Goal: Book appointment/travel/reservation

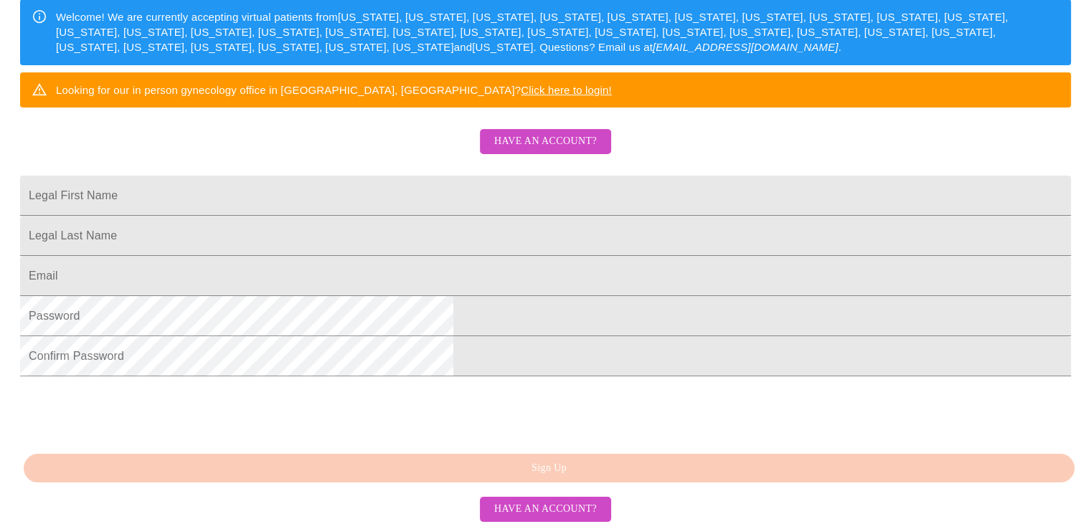
scroll to position [350, 0]
click at [568, 506] on span "Have an account?" at bounding box center [545, 510] width 103 height 18
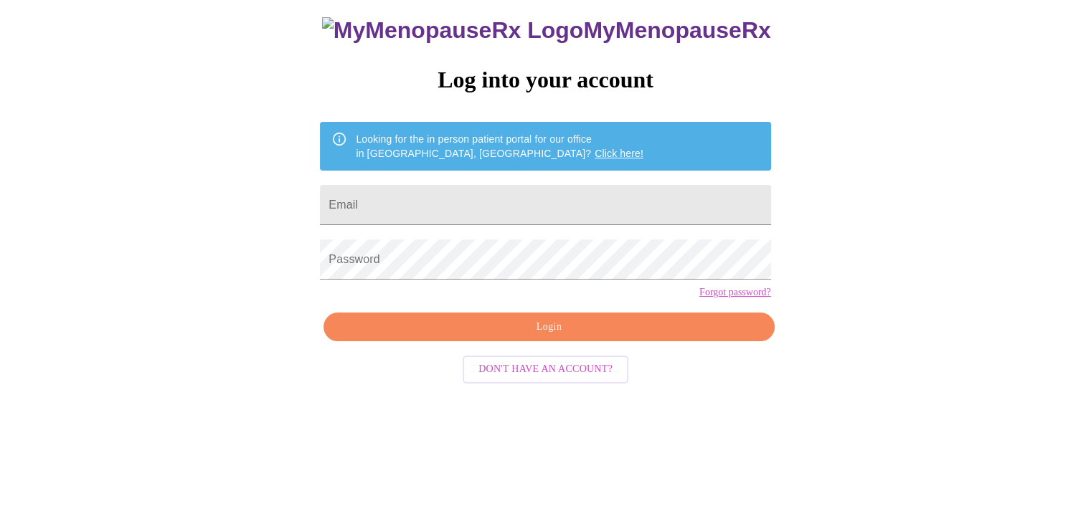
scroll to position [14, 0]
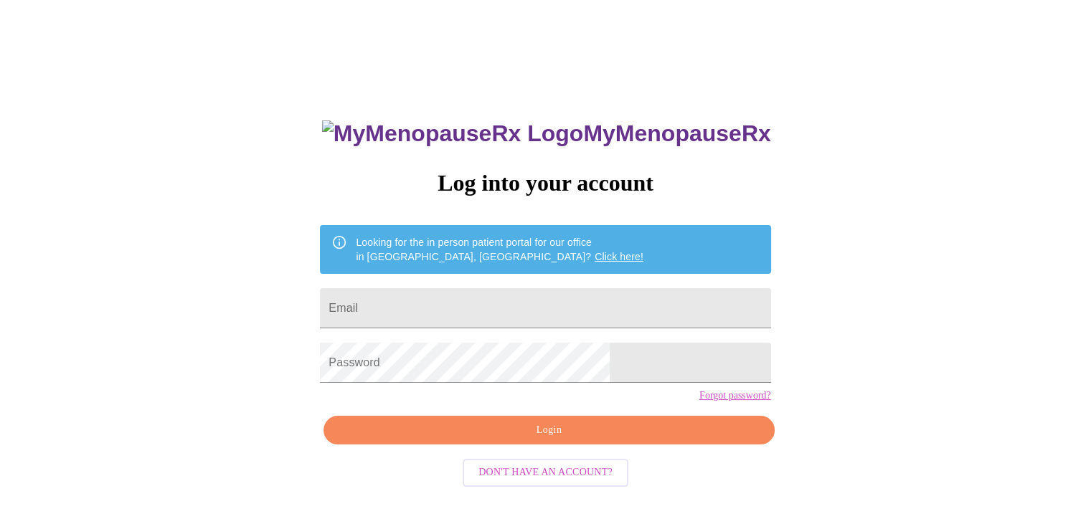
click at [562, 482] on span "Don't have an account?" at bounding box center [546, 473] width 134 height 18
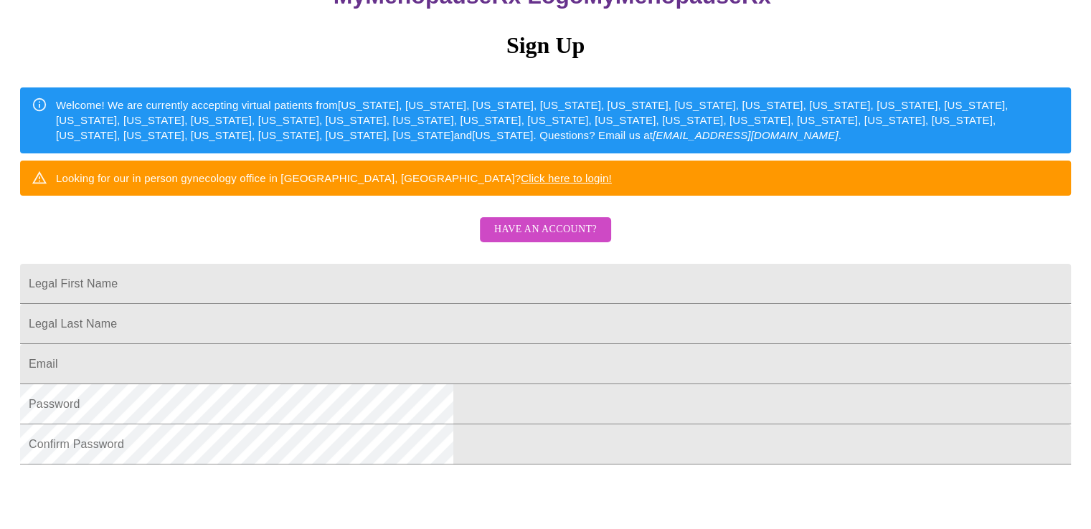
scroll to position [158, 0]
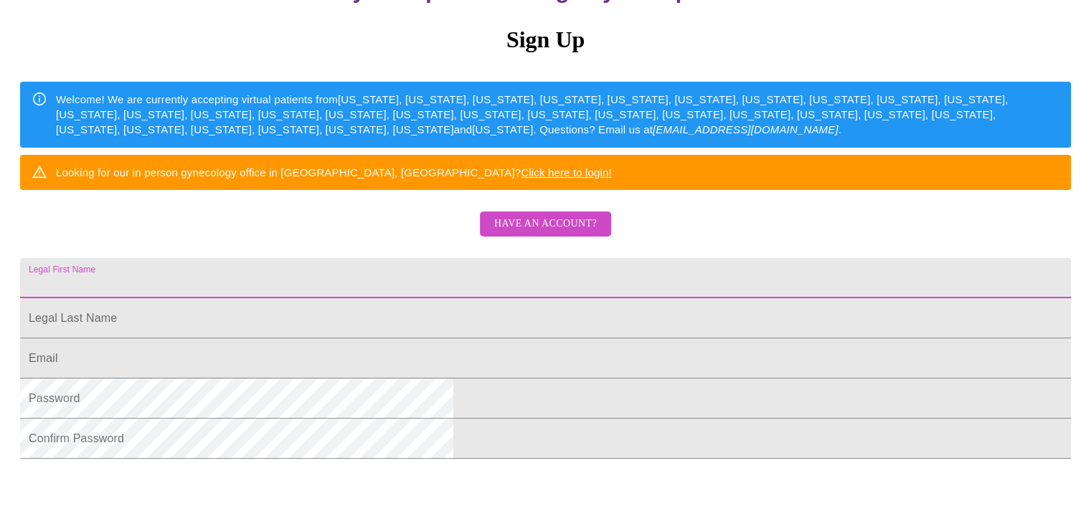
click at [462, 298] on input "Legal First Name" at bounding box center [545, 278] width 1051 height 40
type input "Mary"
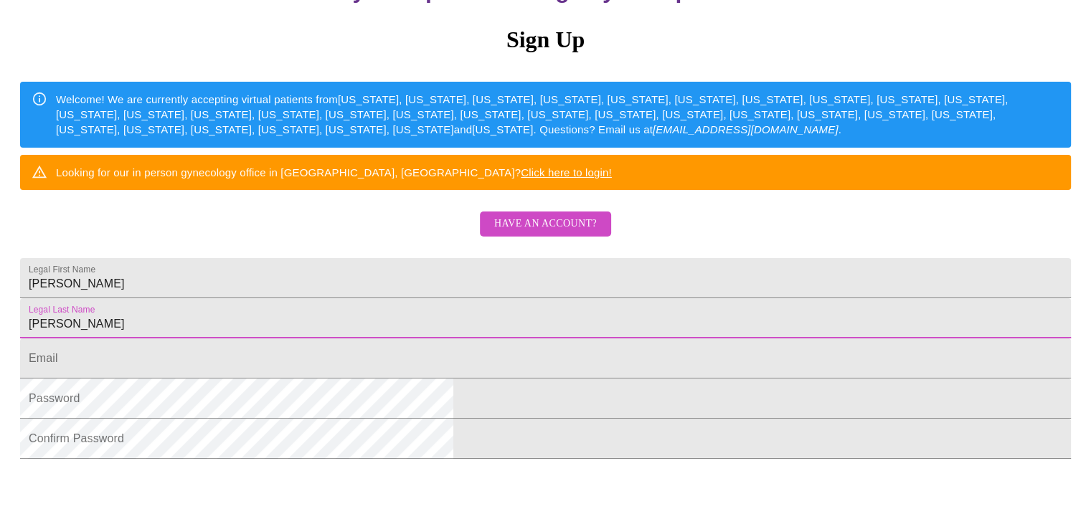
type input "Pettey"
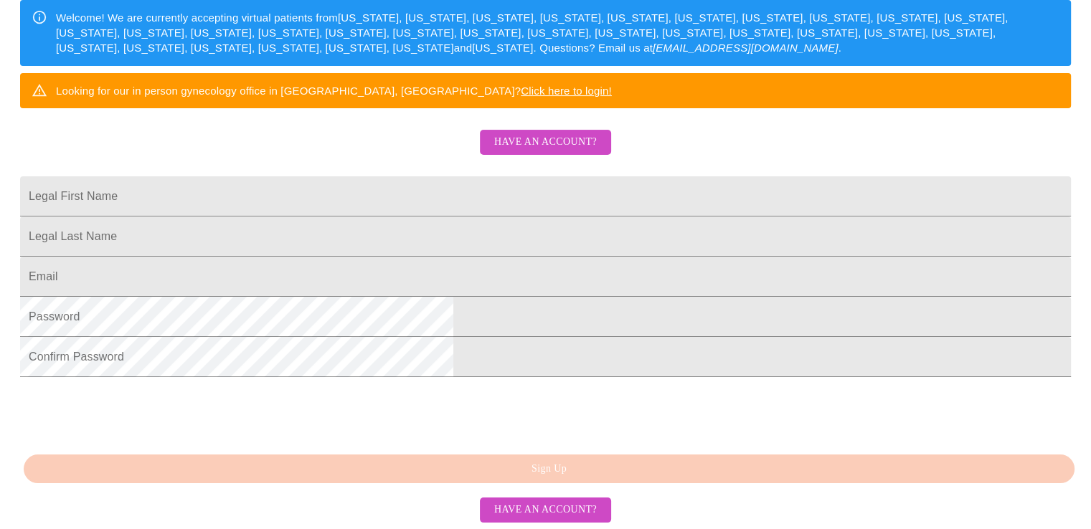
scroll to position [207, 0]
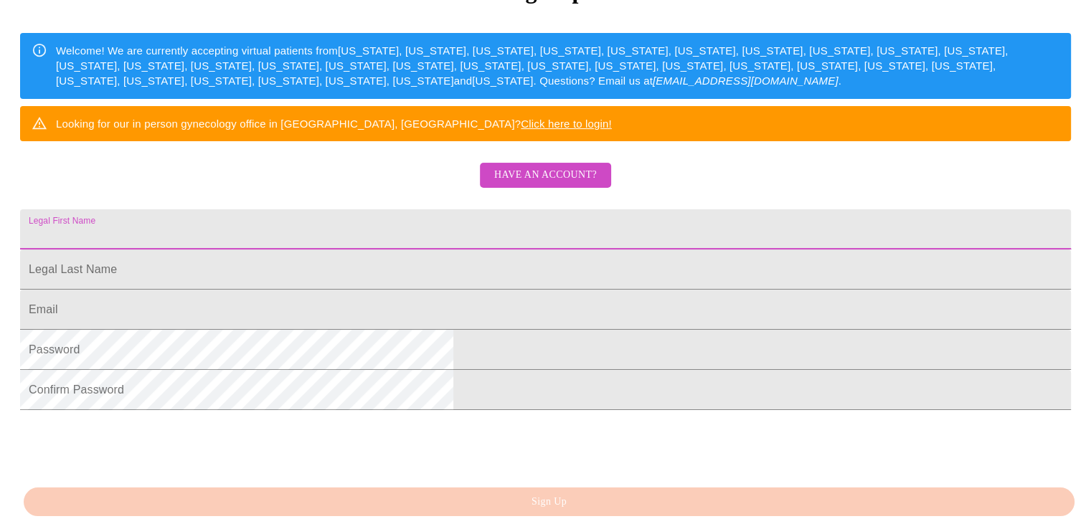
click at [420, 250] on input "Legal First Name" at bounding box center [545, 230] width 1051 height 40
type input "Mary"
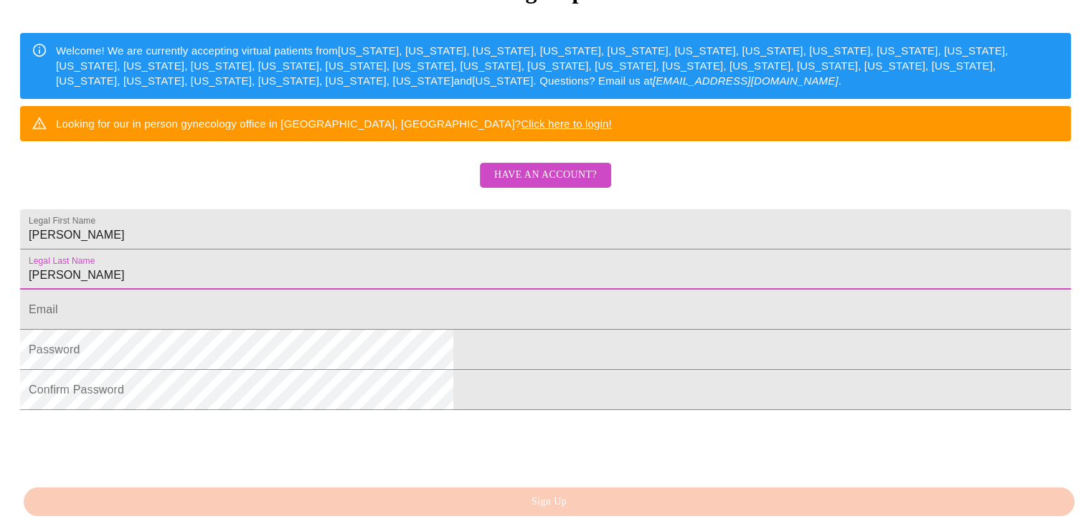
type input "Pettey"
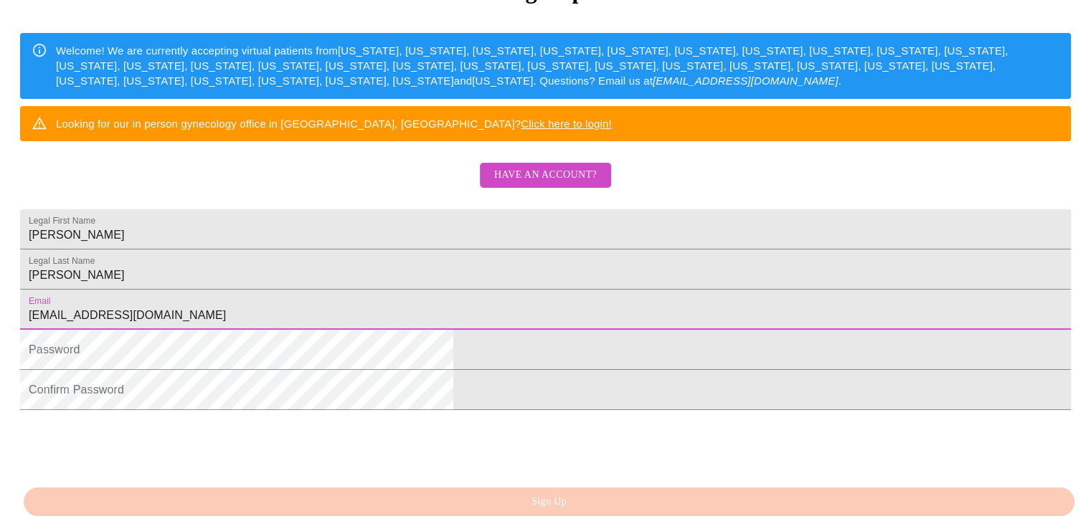
type input "marypettey@sbcglobal.net"
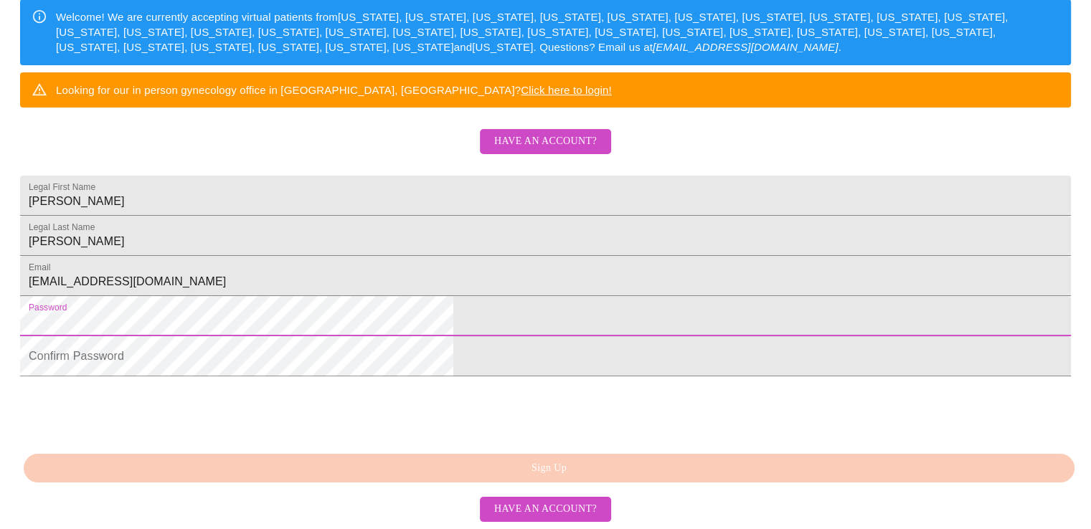
scroll to position [350, 0]
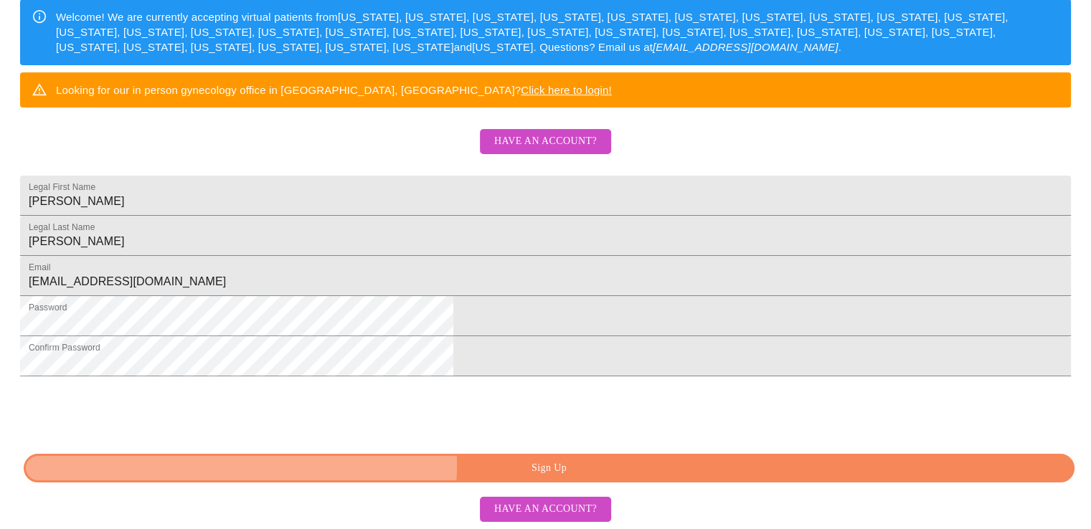
click at [548, 466] on span "Sign Up" at bounding box center [549, 469] width 1018 height 18
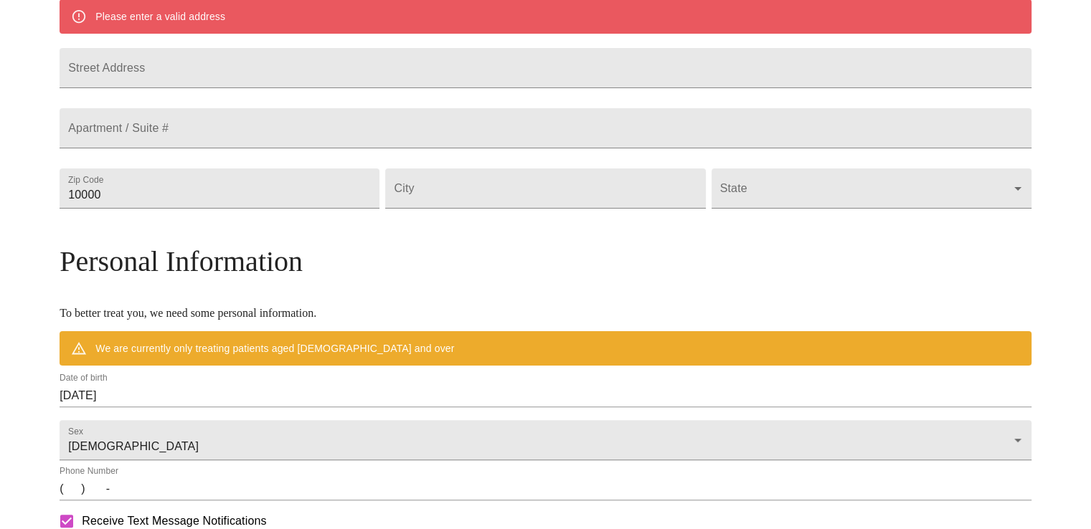
scroll to position [294, 0]
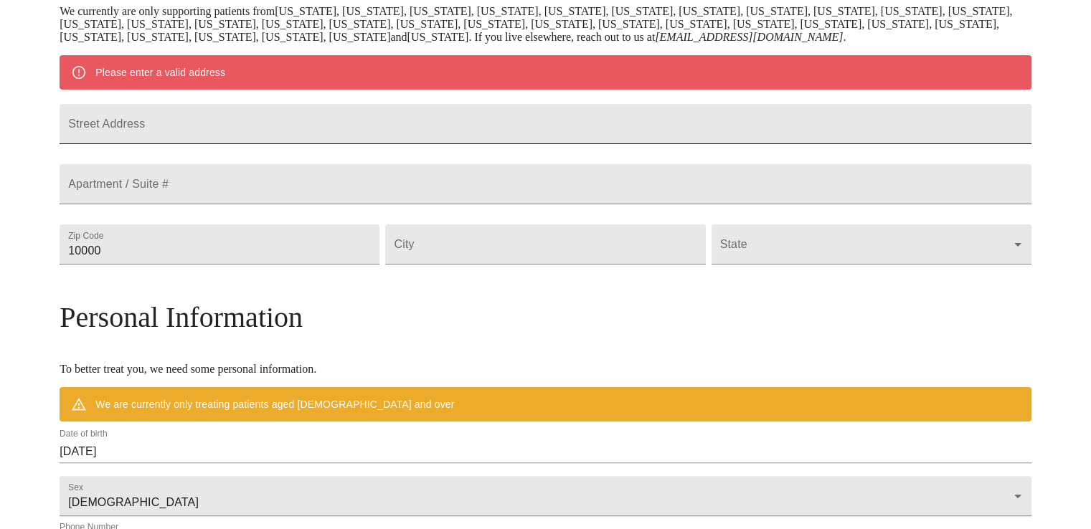
click at [200, 136] on input "Street Address" at bounding box center [546, 124] width 972 height 40
type input "33W897 White Thorn Road"
type input "60184"
type input "Wayne"
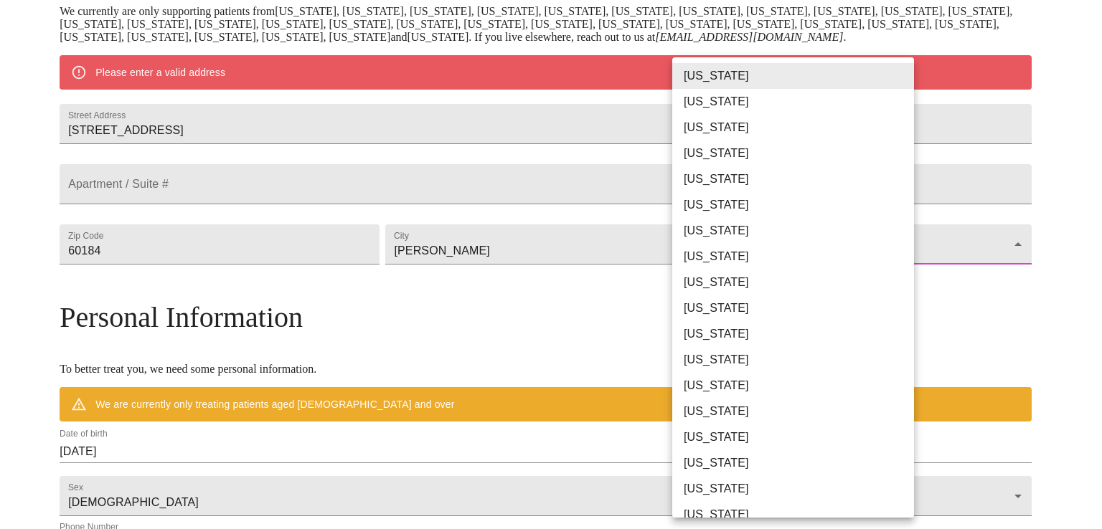
click at [837, 276] on body "MyMenopauseRx Welcome to MyMenopauseRx Since it's your first time here, you'll …" at bounding box center [551, 271] width 1091 height 1119
click at [697, 382] on li "Illinois" at bounding box center [798, 386] width 253 height 26
type input "Illinois"
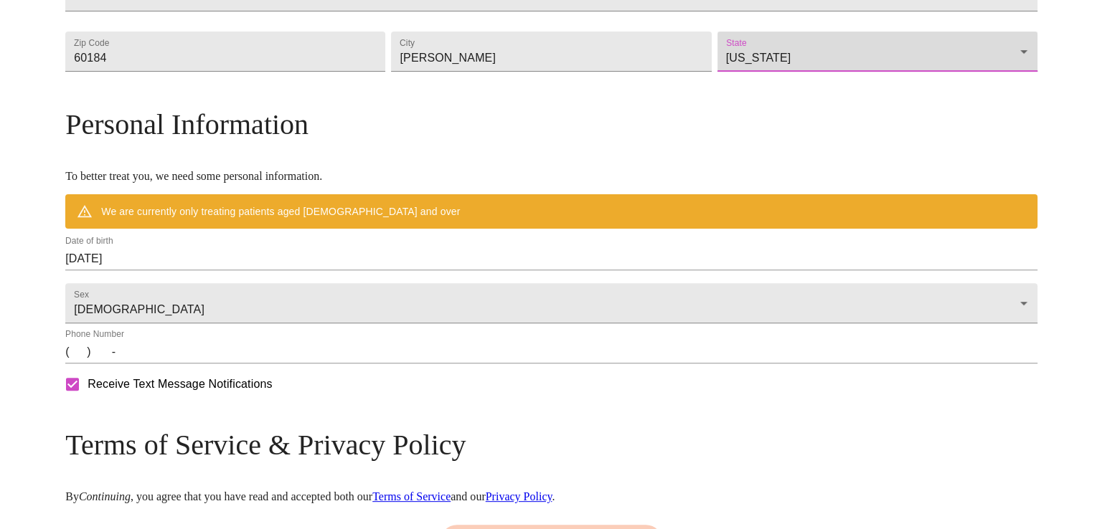
scroll to position [509, 0]
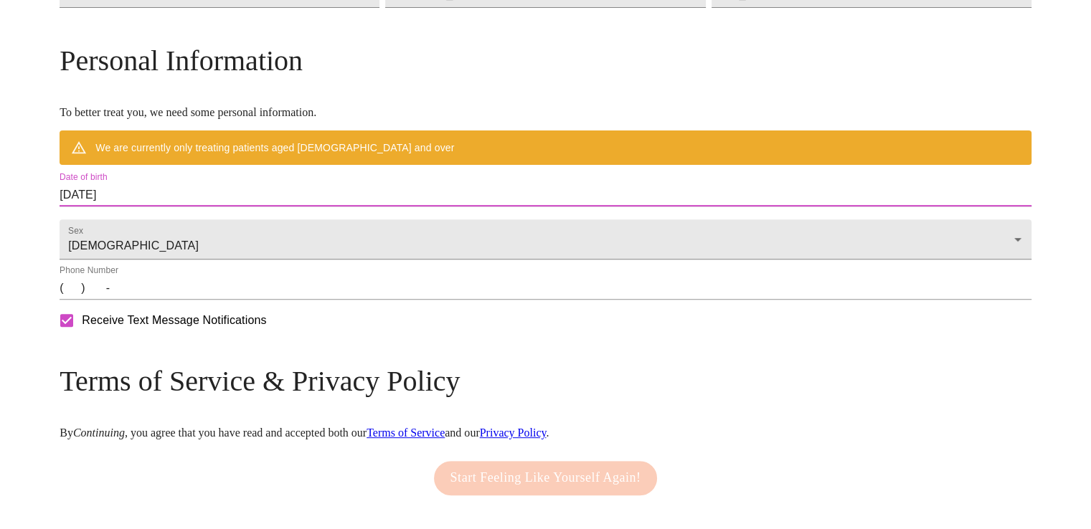
click at [186, 207] on input "08/15/2025" at bounding box center [546, 195] width 972 height 23
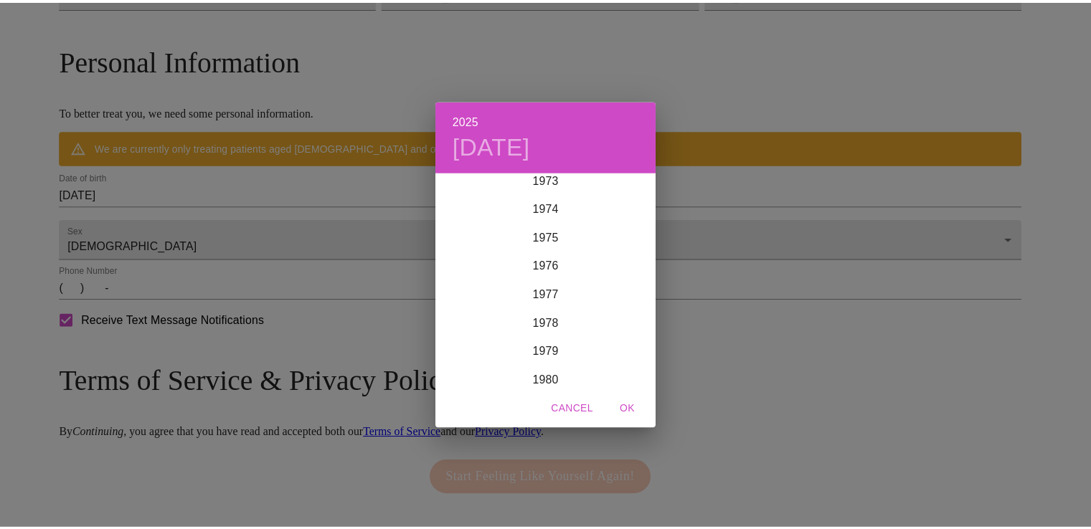
scroll to position [2095, 0]
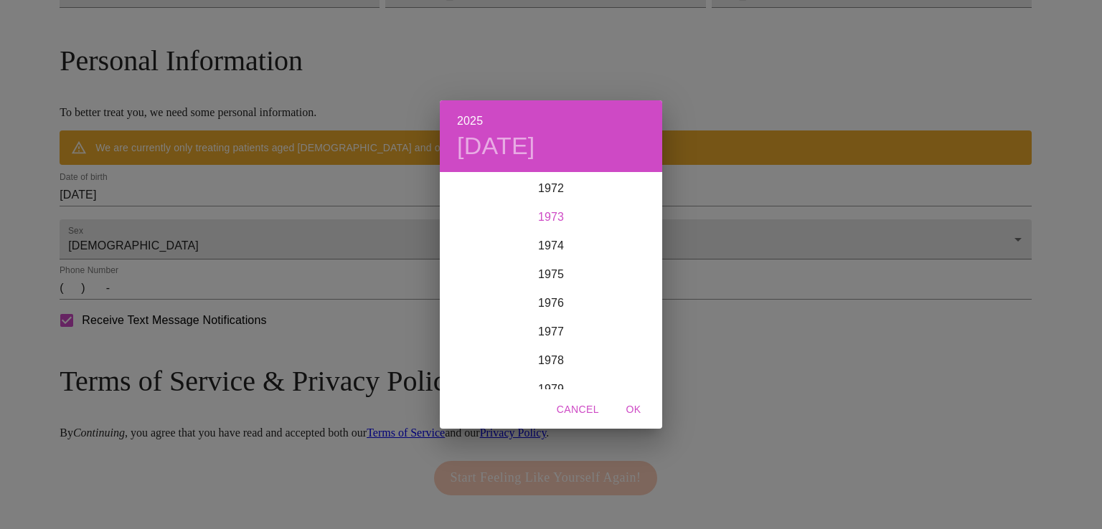
click at [553, 215] on div "1973" at bounding box center [551, 217] width 222 height 29
click at [491, 361] on div "Oct" at bounding box center [477, 363] width 74 height 54
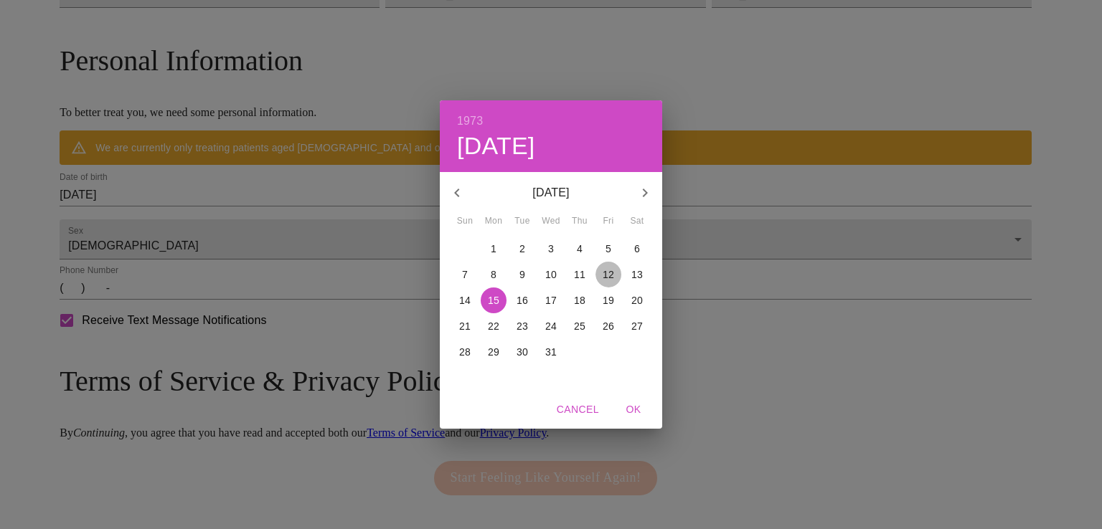
click at [608, 276] on p "12" at bounding box center [608, 275] width 11 height 14
click at [631, 408] on span "OK" at bounding box center [633, 410] width 34 height 18
type input "10/12/1973"
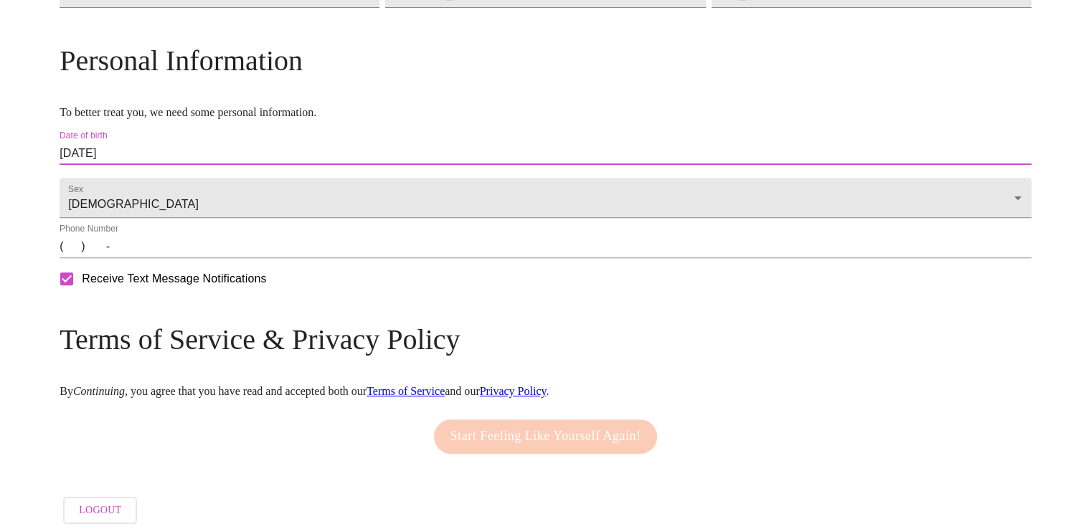
click at [189, 258] on input "(   )    -" at bounding box center [546, 246] width 972 height 23
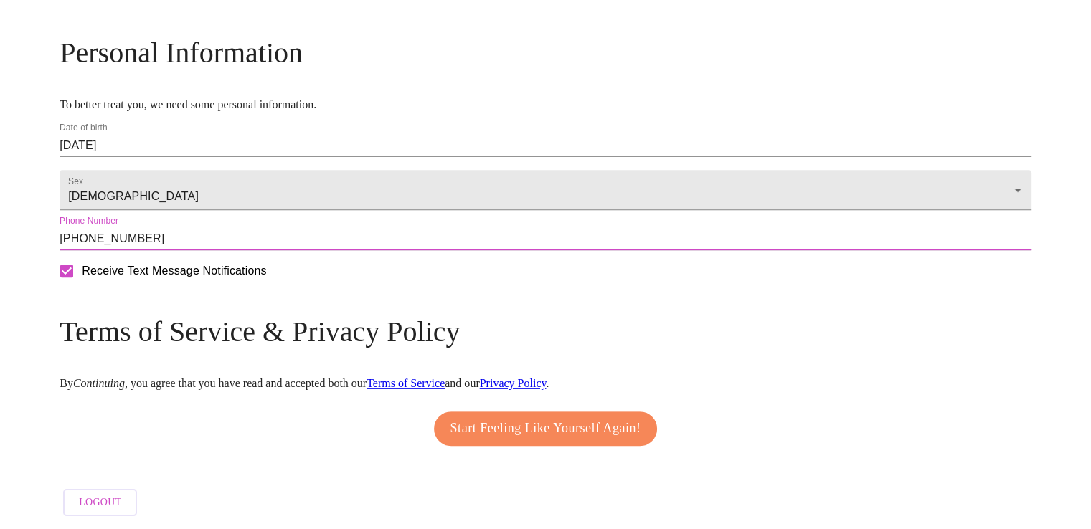
scroll to position [557, 0]
type input "(630) 251-3600"
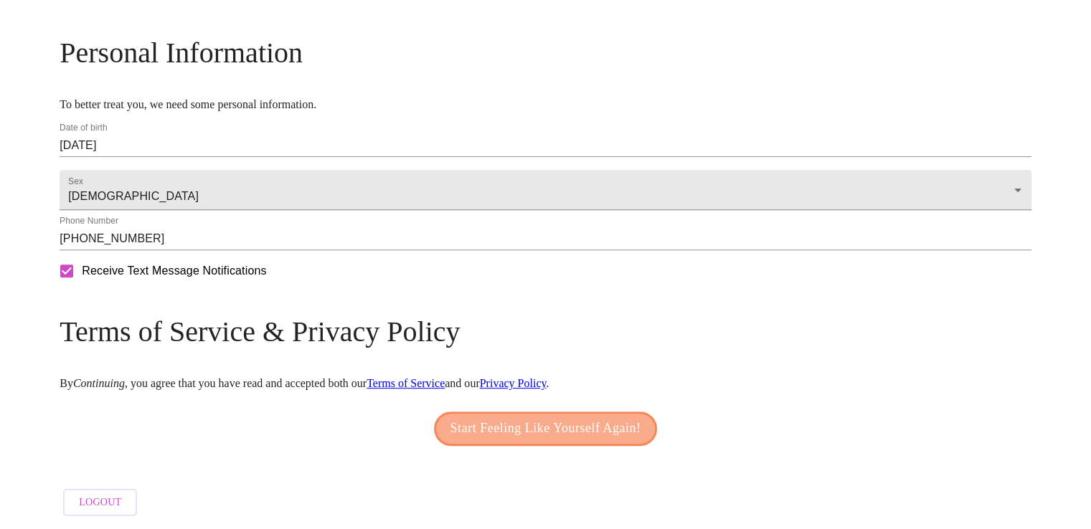
click at [544, 420] on span "Start Feeling Like Yourself Again!" at bounding box center [546, 429] width 191 height 23
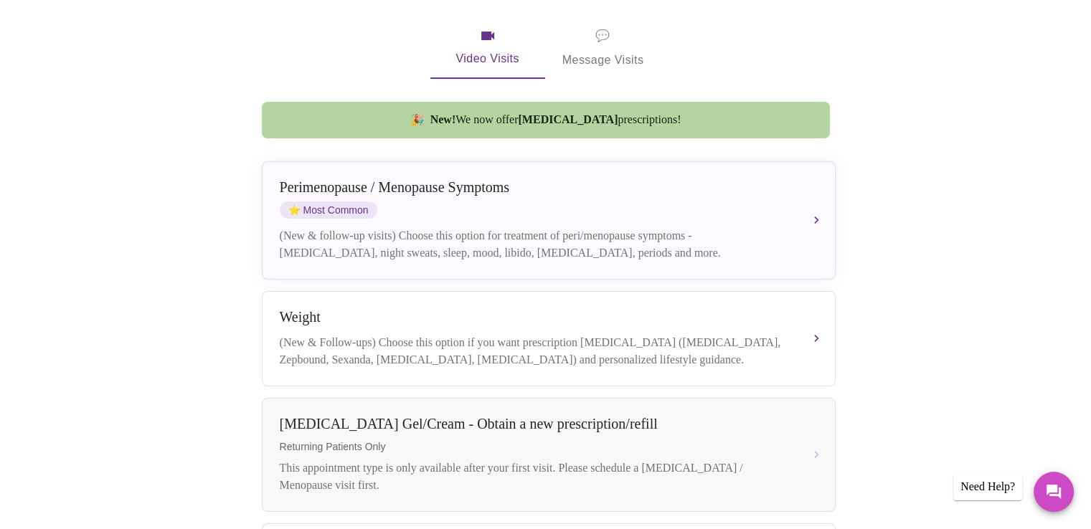
scroll to position [273, 0]
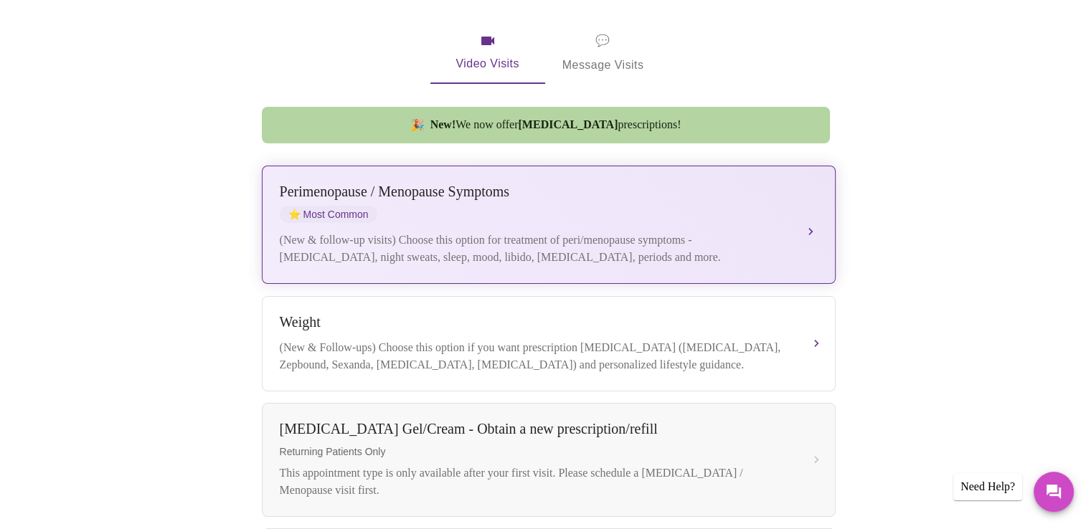
click at [511, 203] on div "Perimenopause / Menopause Symptoms ⭐ Most Common" at bounding box center [534, 203] width 509 height 39
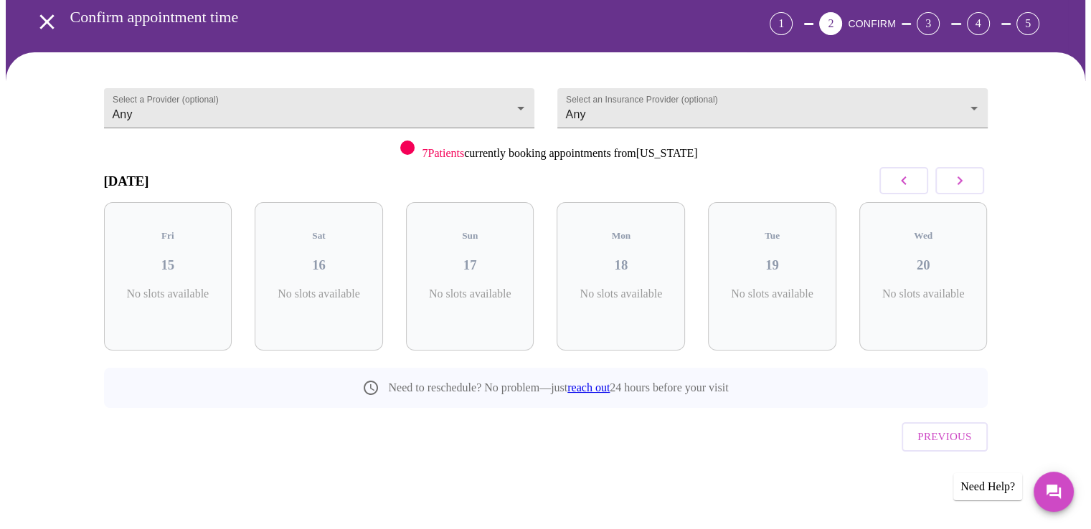
scroll to position [34, 0]
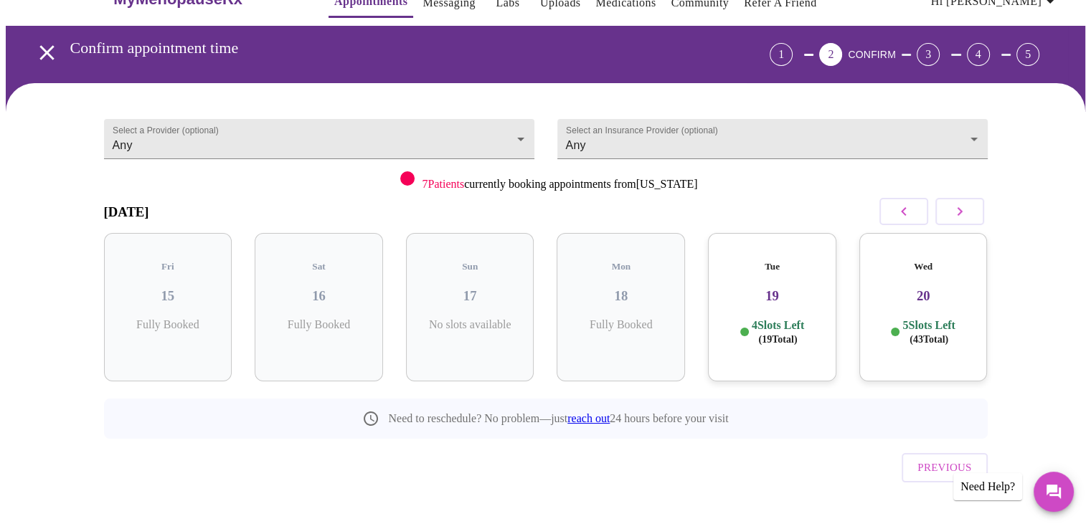
click at [785, 319] on p "4 Slots Left ( 19 Total)" at bounding box center [778, 333] width 52 height 28
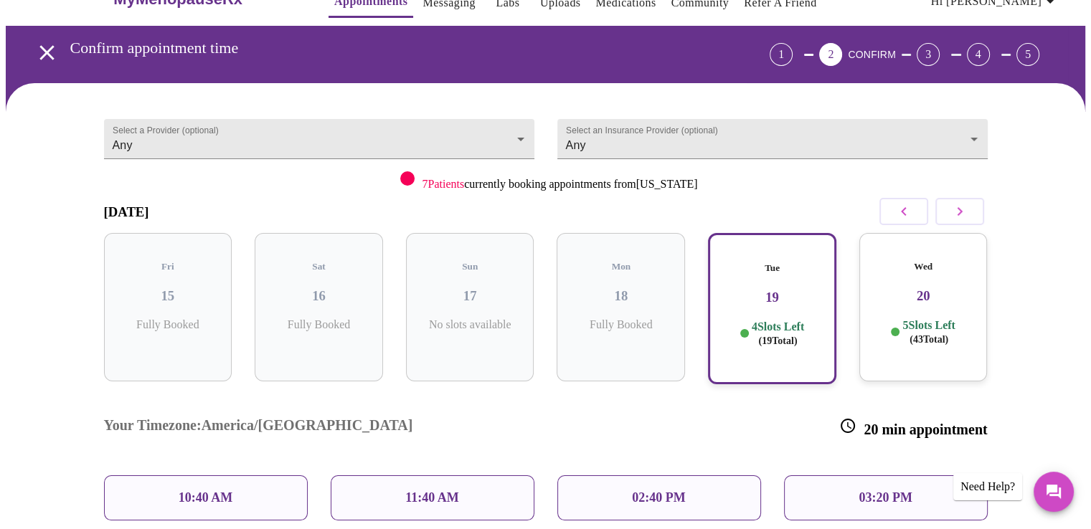
click at [451, 476] on div "11:40 AM" at bounding box center [433, 498] width 204 height 45
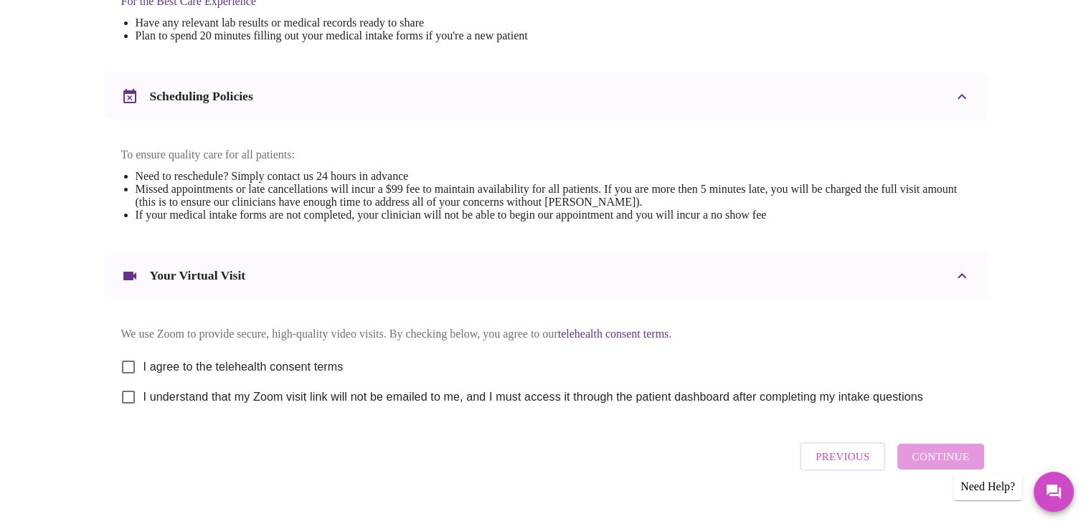
scroll to position [502, 0]
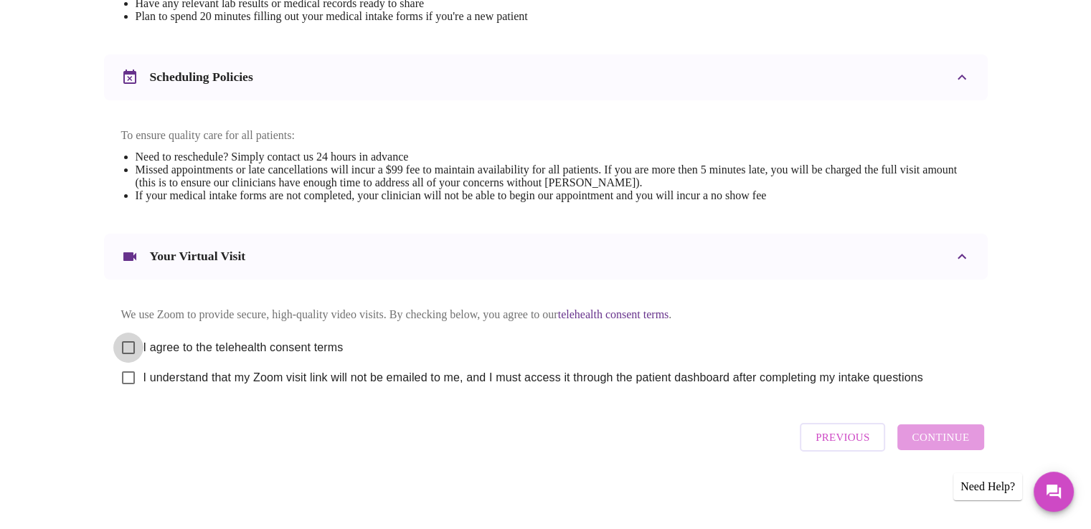
click at [123, 349] on input "I agree to the telehealth consent terms" at bounding box center [128, 348] width 30 height 30
checkbox input "true"
click at [128, 385] on input "I understand that my Zoom visit link will not be emailed to me, and I must acce…" at bounding box center [128, 378] width 30 height 30
checkbox input "true"
click at [941, 446] on span "Continue" at bounding box center [940, 437] width 57 height 19
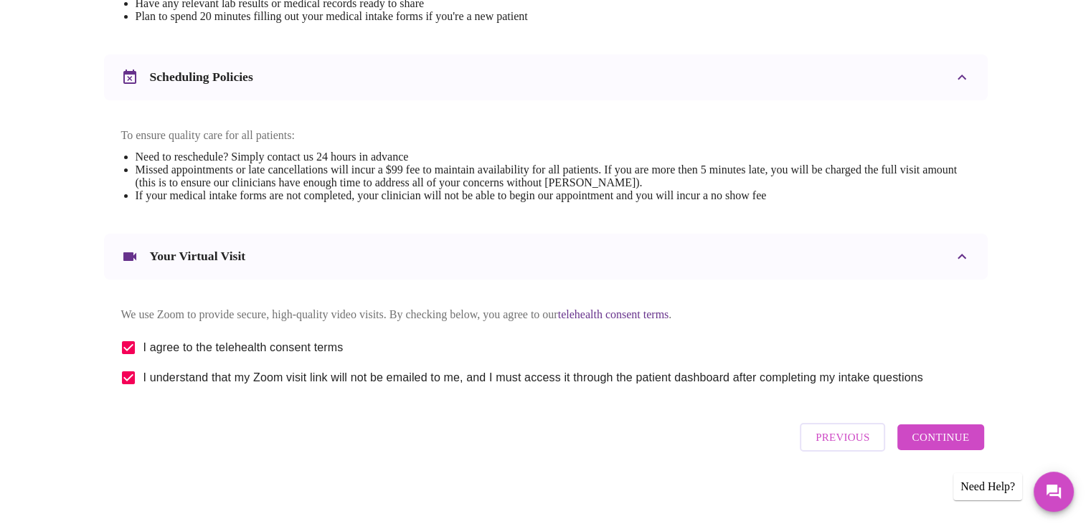
scroll to position [80, 0]
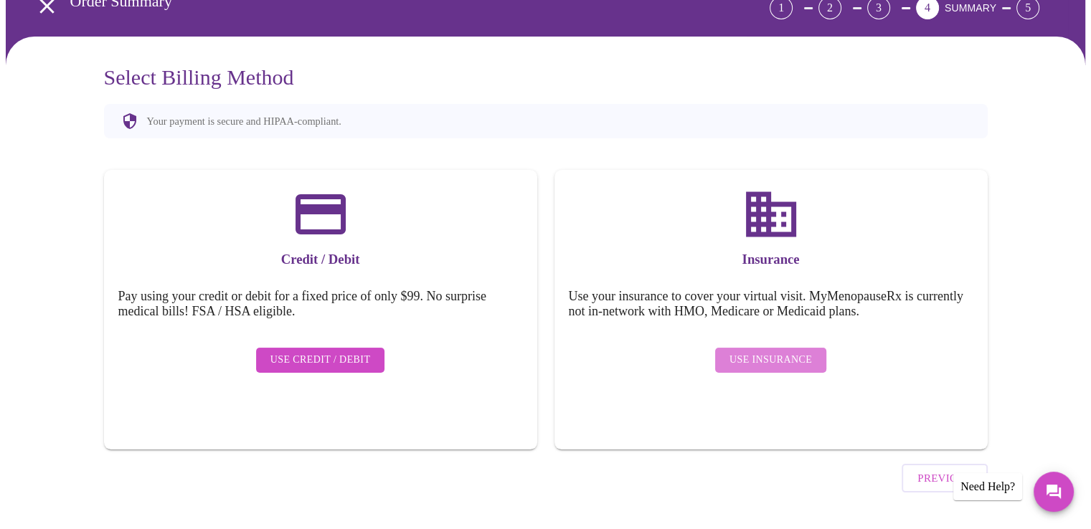
click at [779, 352] on span "Use Insurance" at bounding box center [771, 361] width 83 height 18
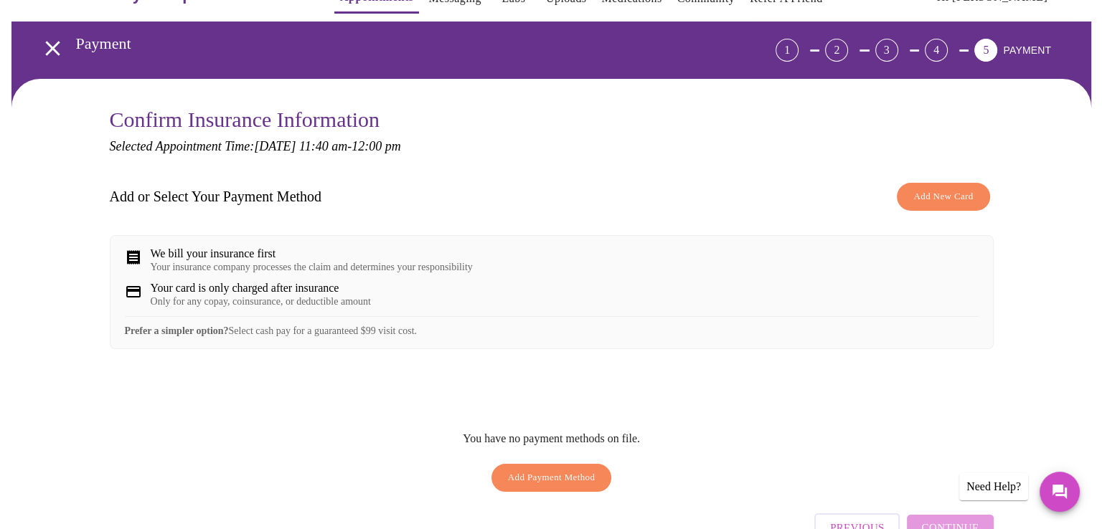
scroll to position [72, 0]
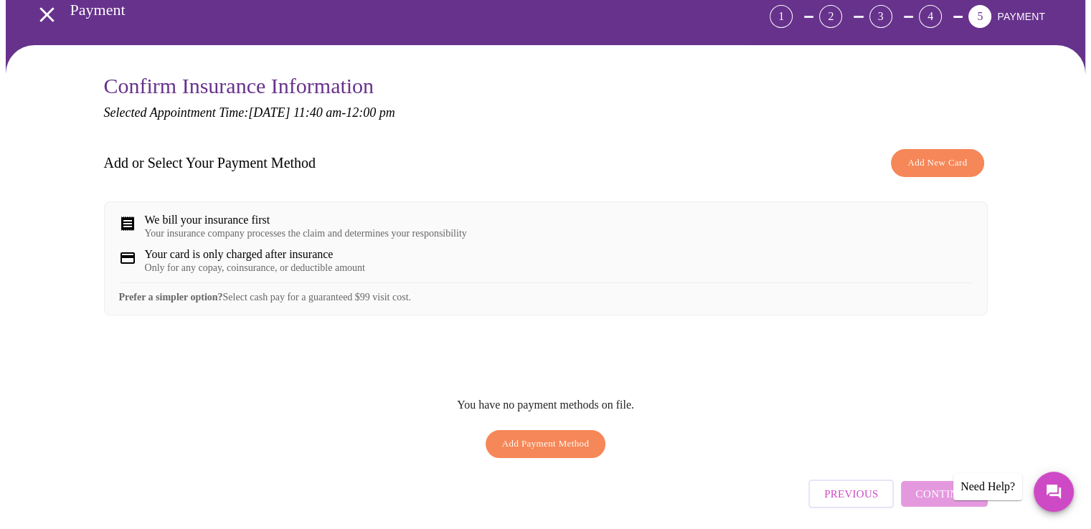
click at [927, 164] on span "Add New Card" at bounding box center [938, 163] width 60 height 17
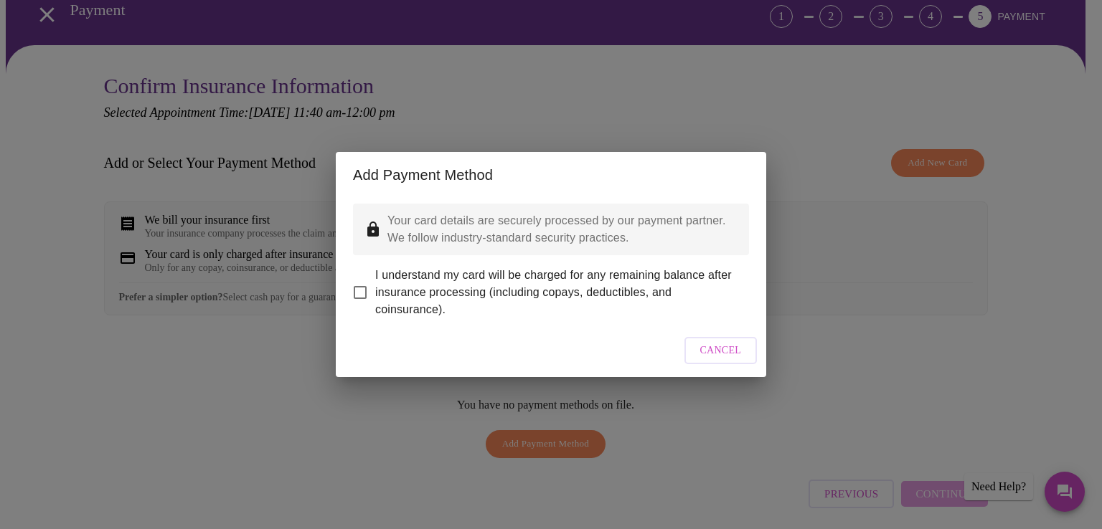
click at [362, 284] on input "I understand my card will be charged for any remaining balance after insurance …" at bounding box center [360, 293] width 30 height 30
checkbox input "true"
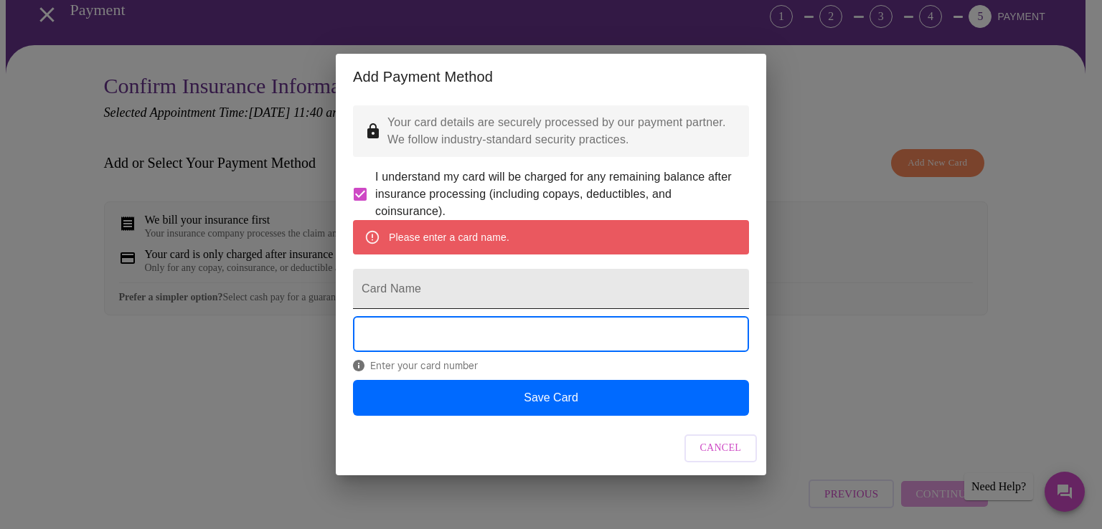
click at [403, 293] on input "Card Name" at bounding box center [551, 289] width 396 height 40
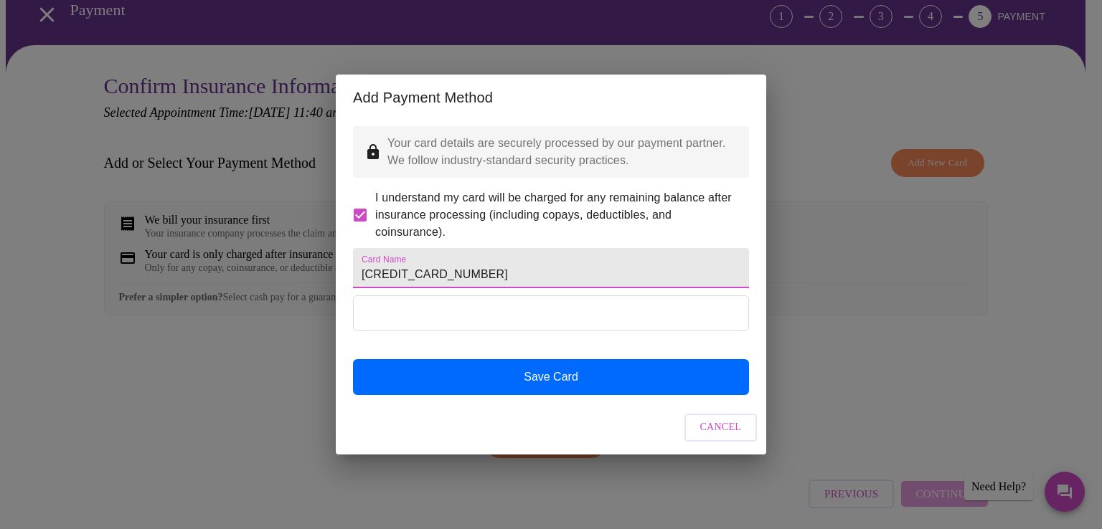
drag, startPoint x: 473, startPoint y: 275, endPoint x: 335, endPoint y: 265, distance: 138.1
click at [335, 265] on div "Add Payment Method Your card details are securely processed by our payment part…" at bounding box center [551, 264] width 1102 height 529
paste input "1604 N Main St Ste A Wheaton IL 60187"
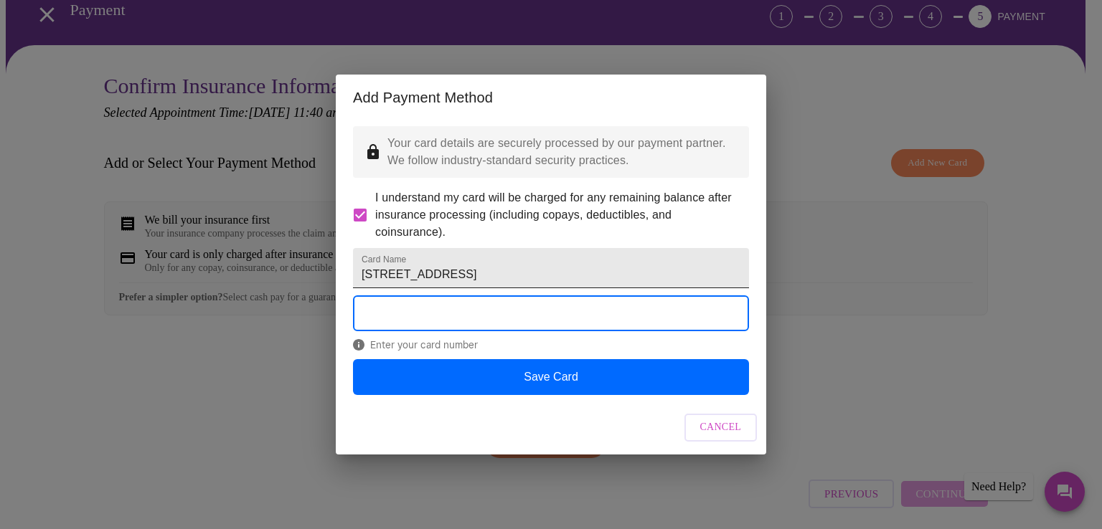
click at [585, 281] on input "1604 N Main St Ste A Wheaton IL 60187" at bounding box center [551, 268] width 396 height 40
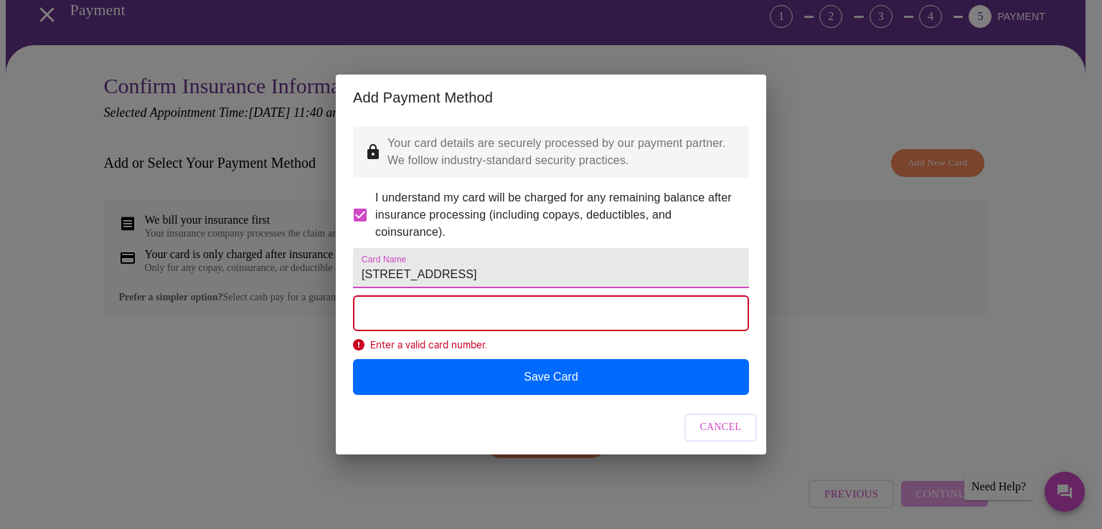
drag, startPoint x: 540, startPoint y: 283, endPoint x: 278, endPoint y: 268, distance: 261.6
click at [278, 268] on div "Add Payment Method Your card details are securely processed by our payment part…" at bounding box center [551, 264] width 1102 height 529
type input "Mary Pettey"
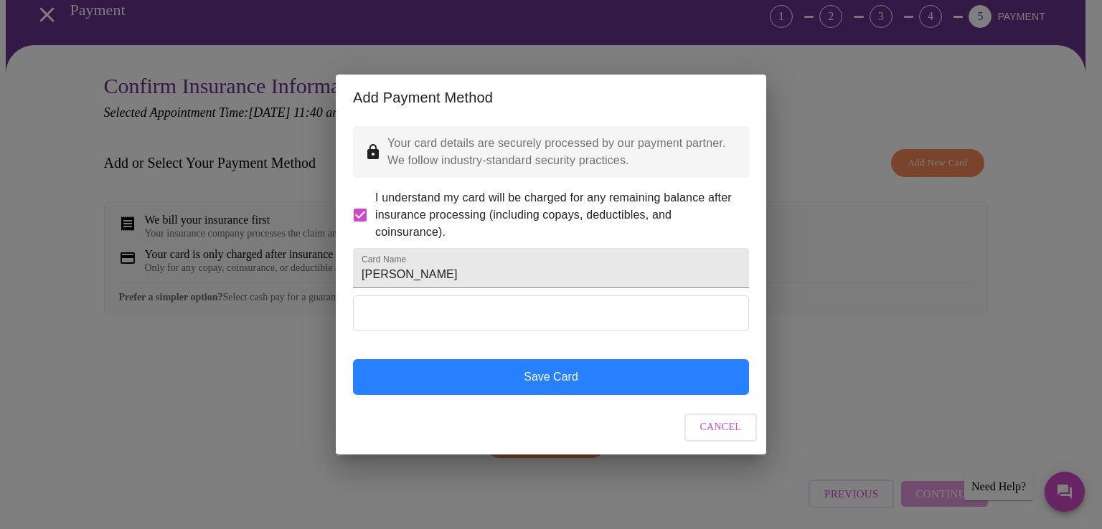
click at [588, 395] on button "Save Card" at bounding box center [551, 377] width 396 height 36
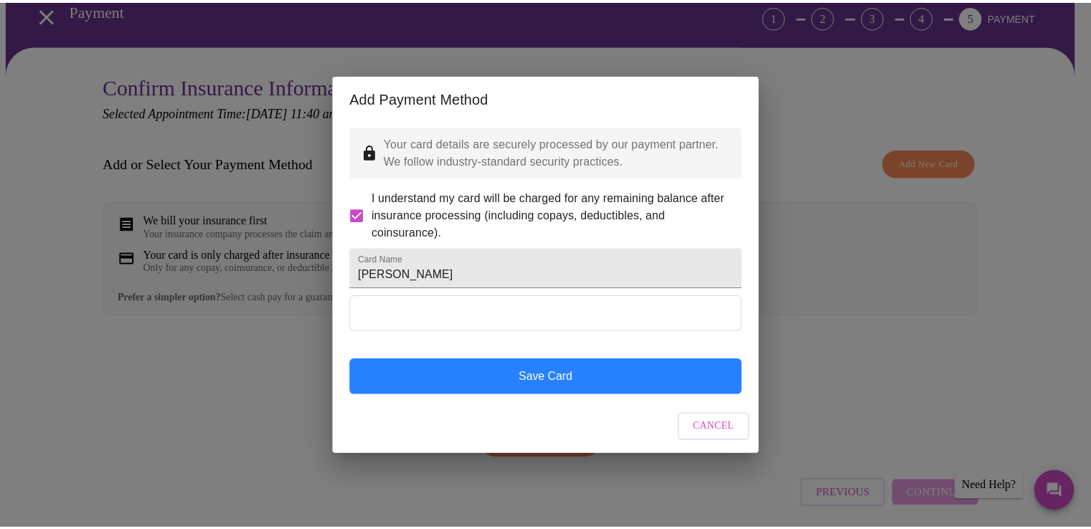
scroll to position [0, 0]
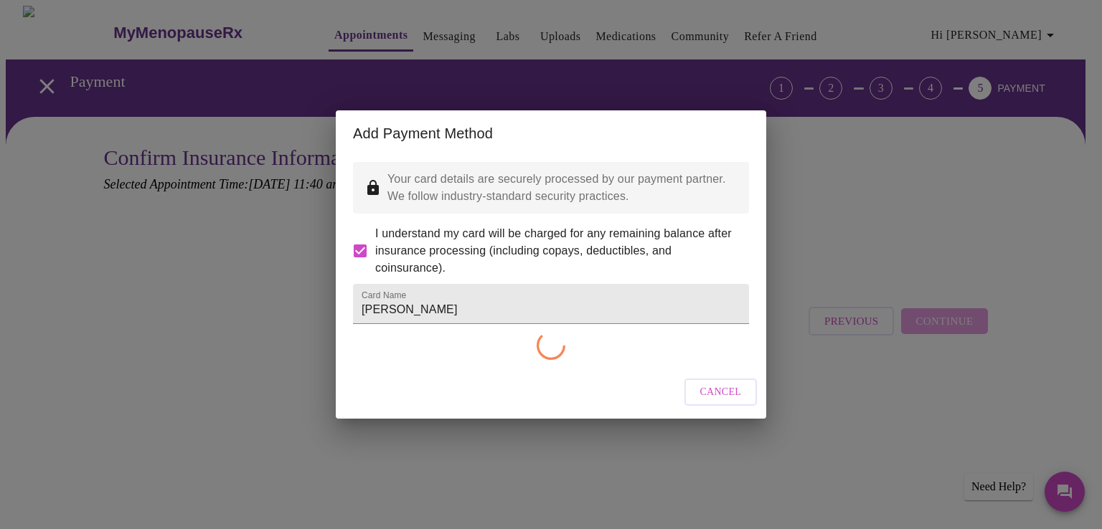
checkbox input "false"
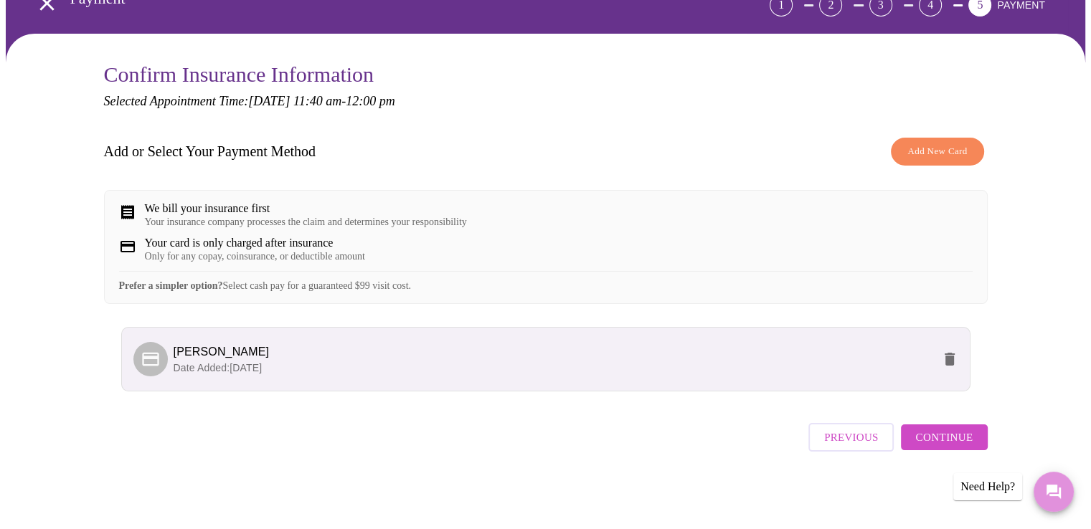
scroll to position [93, 0]
click at [954, 441] on span "Continue" at bounding box center [943, 437] width 57 height 19
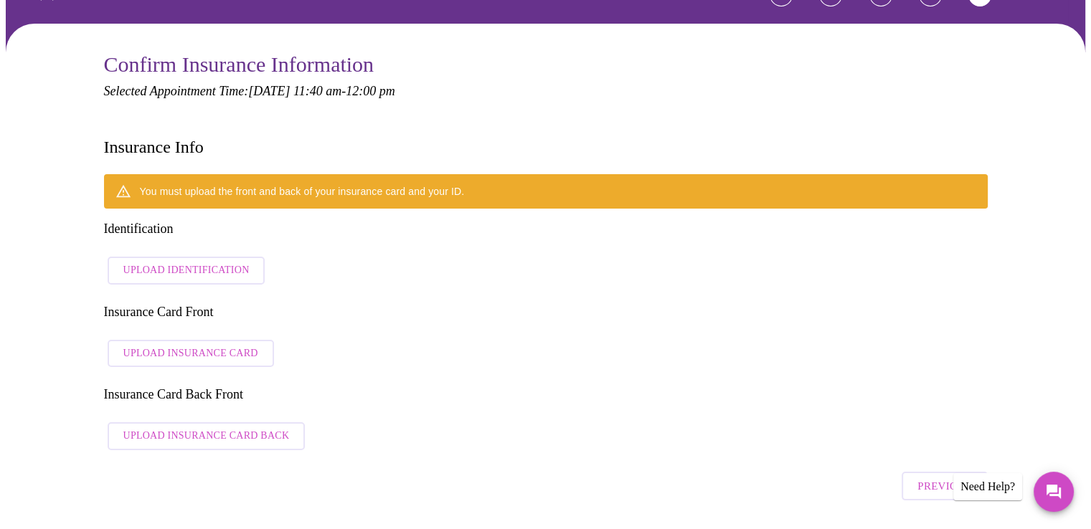
click at [186, 262] on span "Upload Identification" at bounding box center [186, 271] width 126 height 18
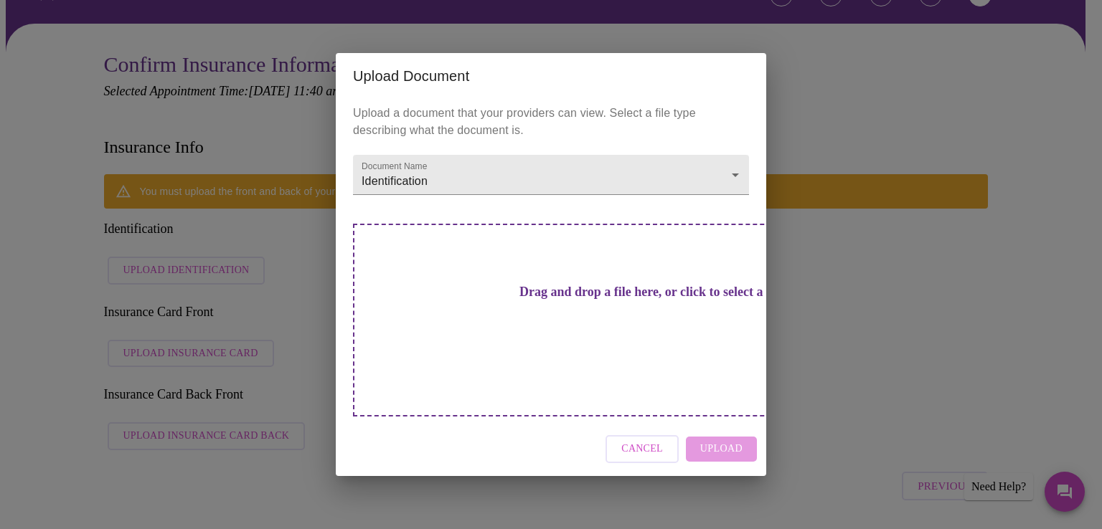
click at [666, 354] on div "Drag and drop a file here, or click to select a file" at bounding box center [651, 320] width 597 height 193
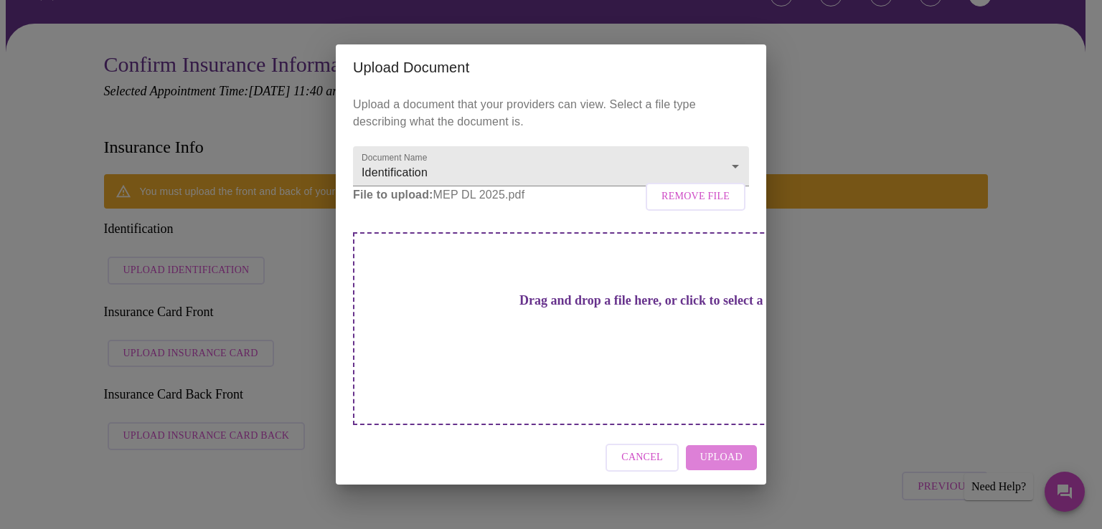
click at [724, 449] on span "Upload" at bounding box center [721, 458] width 42 height 18
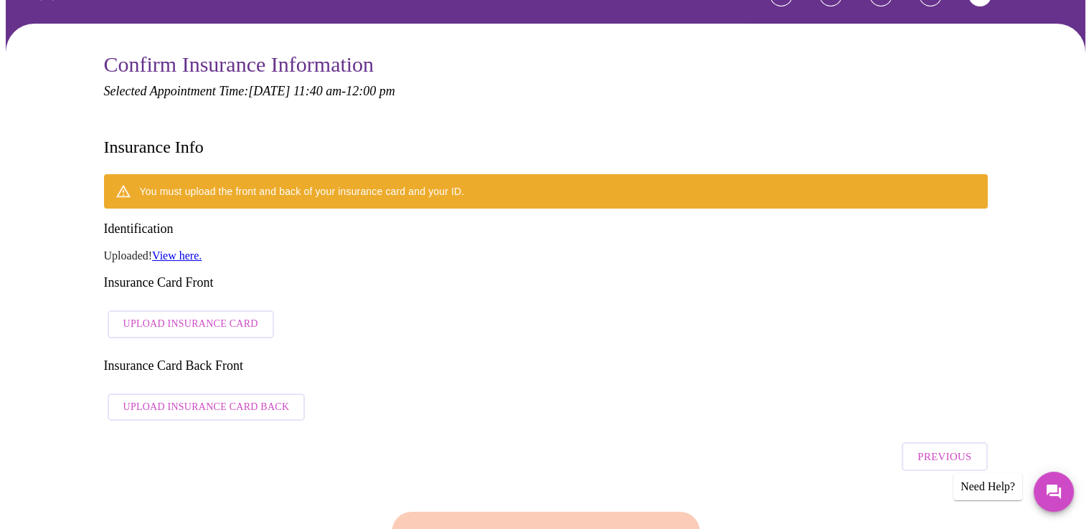
click at [173, 316] on span "Upload Insurance Card" at bounding box center [190, 325] width 135 height 18
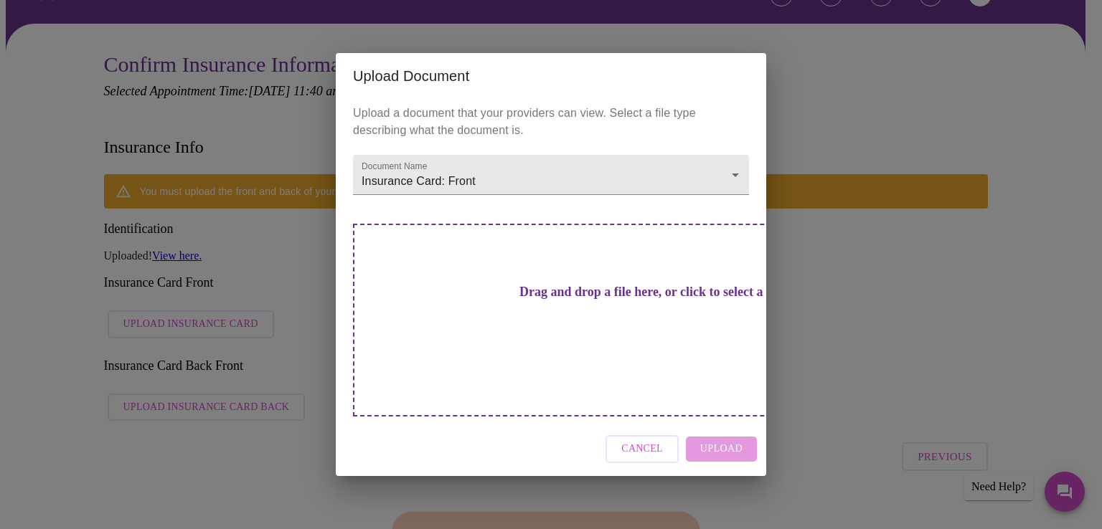
click at [495, 300] on h3 "Drag and drop a file here, or click to select a file" at bounding box center [651, 292] width 396 height 15
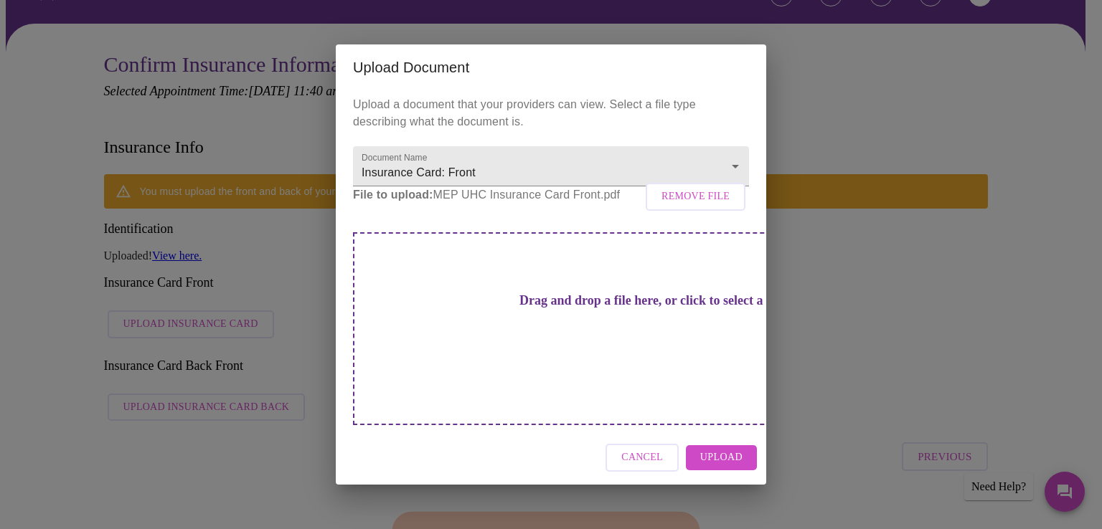
click at [725, 449] on span "Upload" at bounding box center [721, 458] width 42 height 18
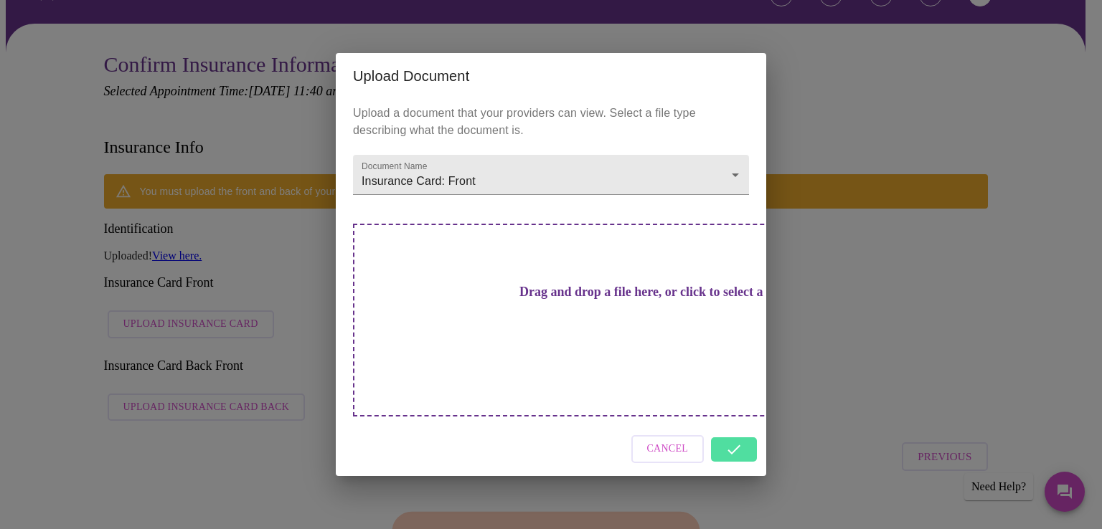
click at [725, 423] on div "Cancel" at bounding box center [551, 450] width 430 height 54
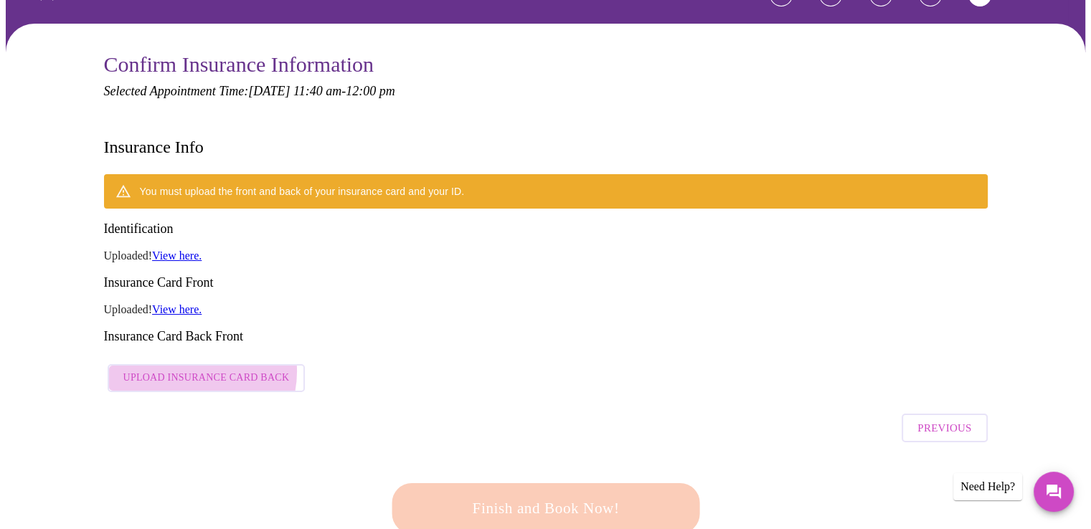
click at [194, 369] on span "Upload Insurance Card Back" at bounding box center [206, 378] width 166 height 18
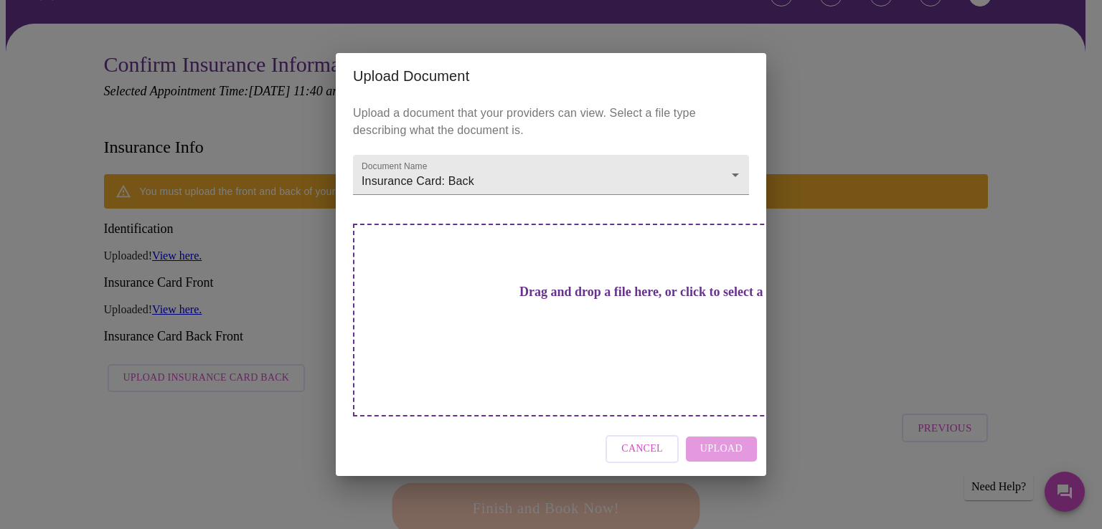
click at [638, 362] on div "Drag and drop a file here, or click to select a file" at bounding box center [651, 320] width 597 height 193
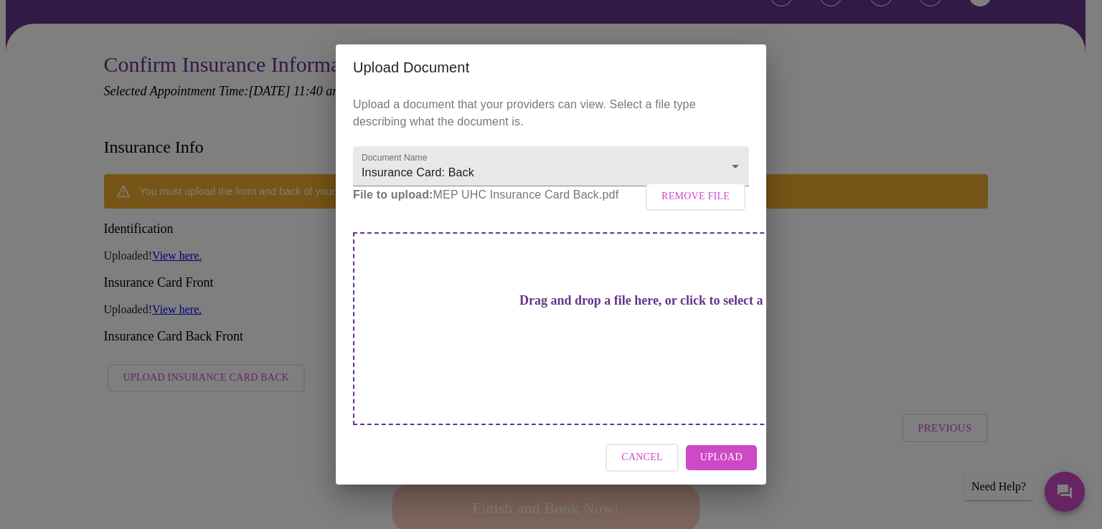
click at [727, 449] on span "Upload" at bounding box center [721, 458] width 42 height 18
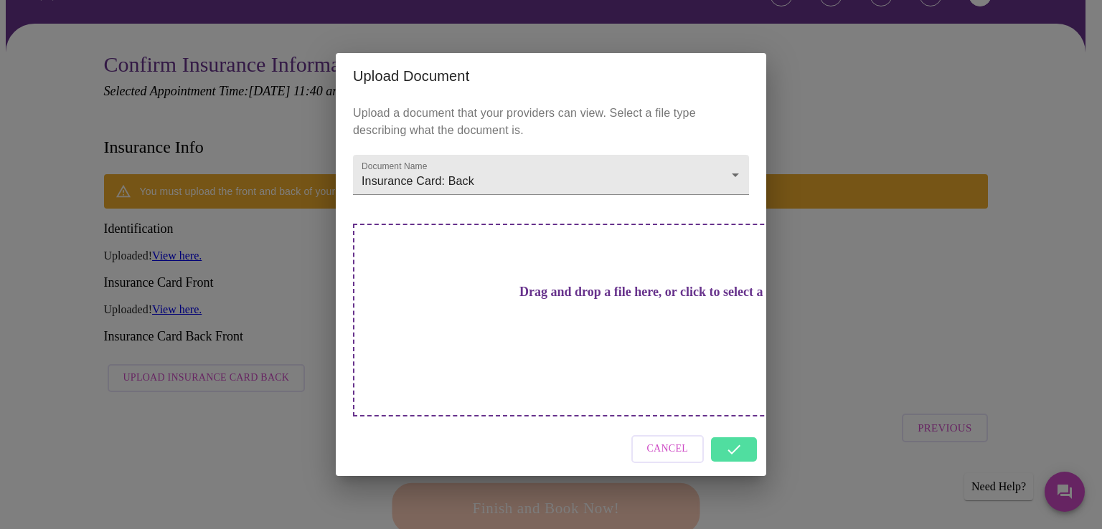
click at [738, 429] on div "Cancel" at bounding box center [551, 450] width 430 height 54
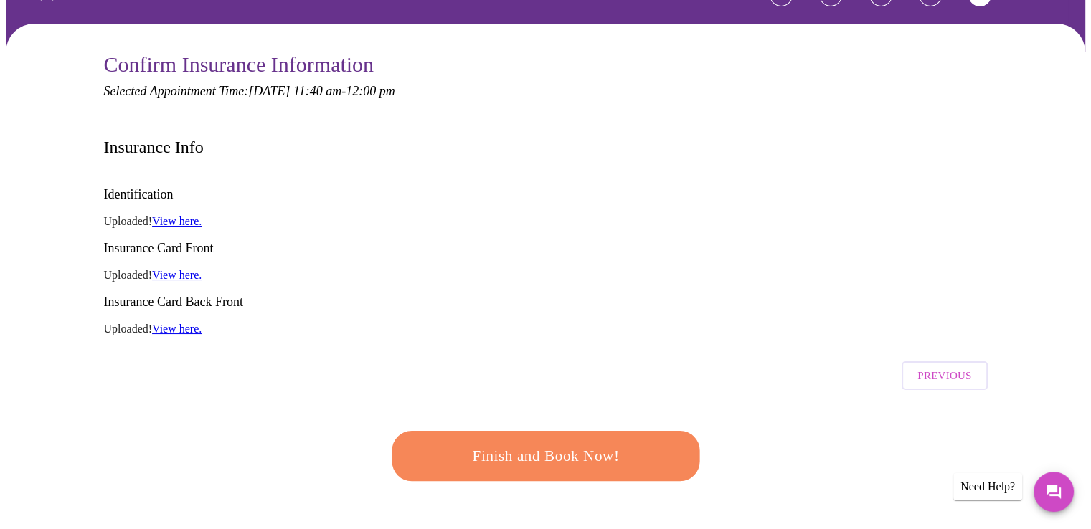
click at [528, 443] on span "Finish and Book Now!" at bounding box center [545, 456] width 265 height 27
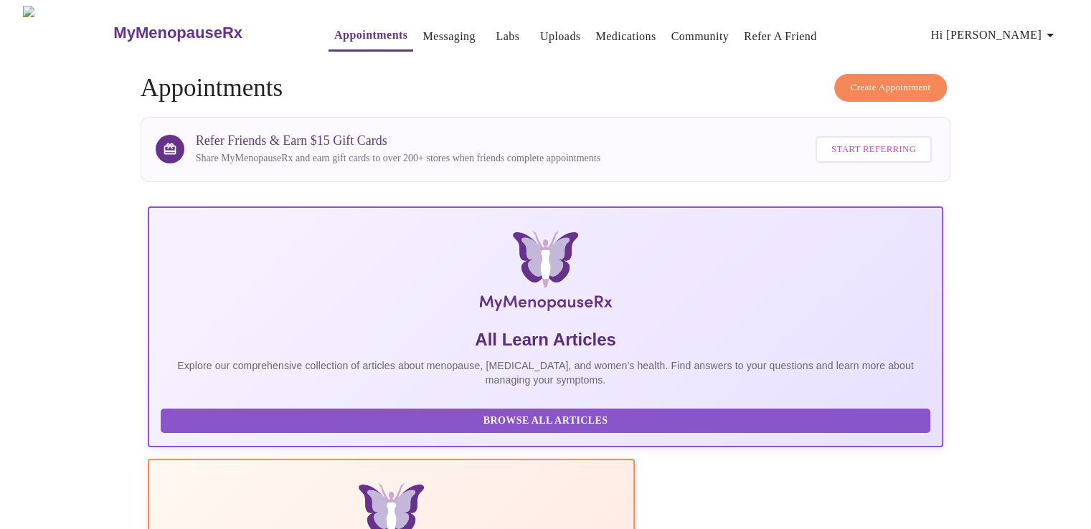
click at [1057, 27] on icon "button" at bounding box center [1050, 35] width 17 height 17
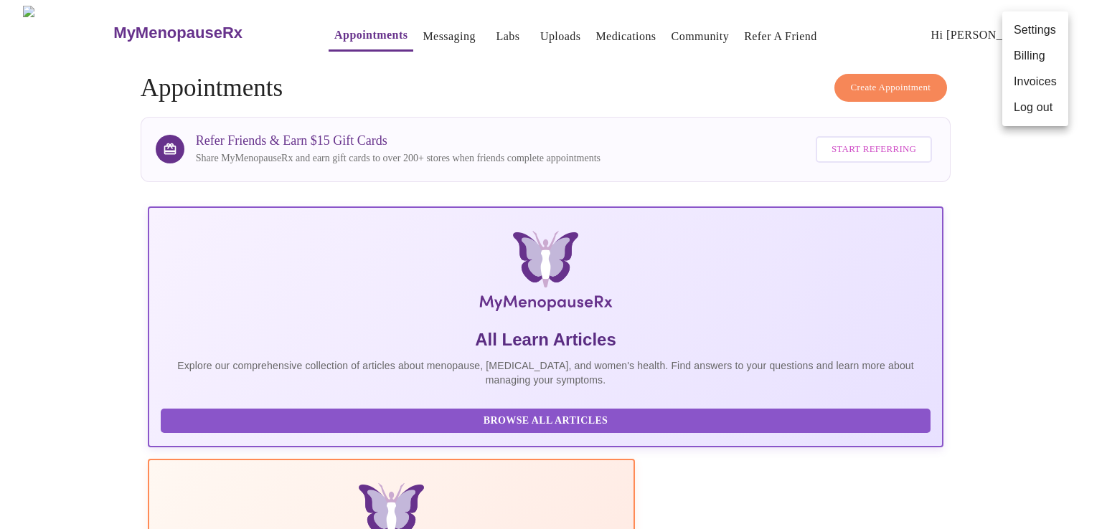
click at [686, 72] on div at bounding box center [551, 264] width 1102 height 529
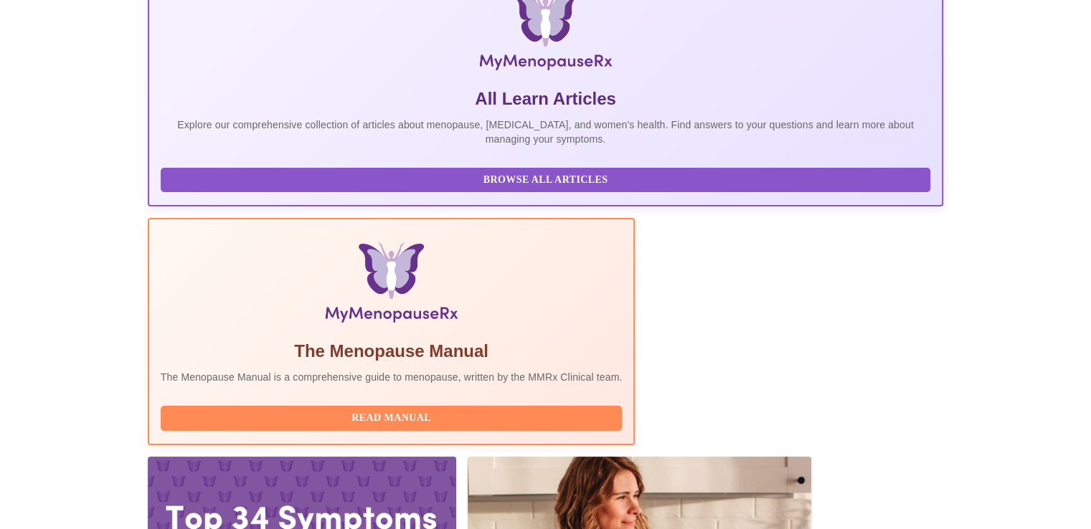
scroll to position [254, 0]
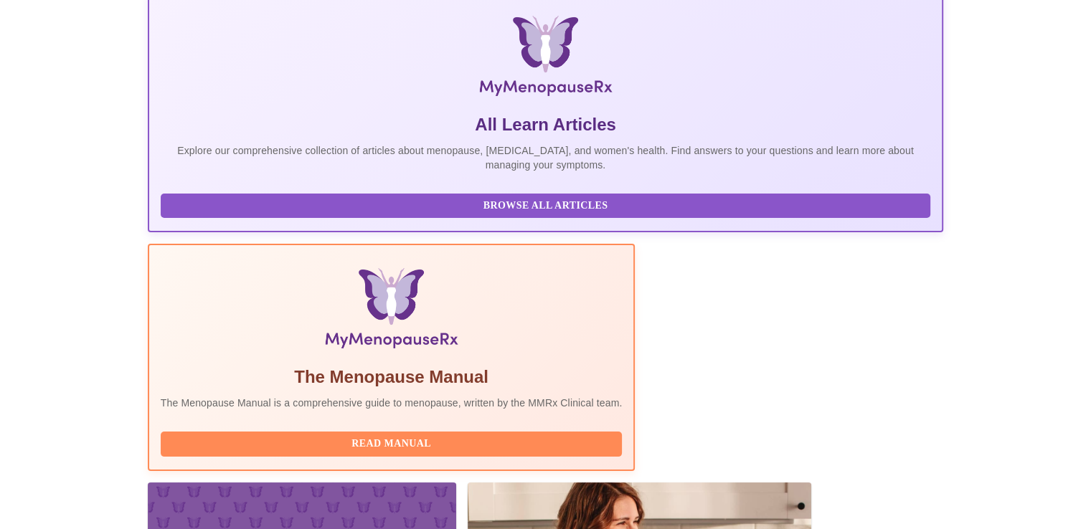
scroll to position [254, 0]
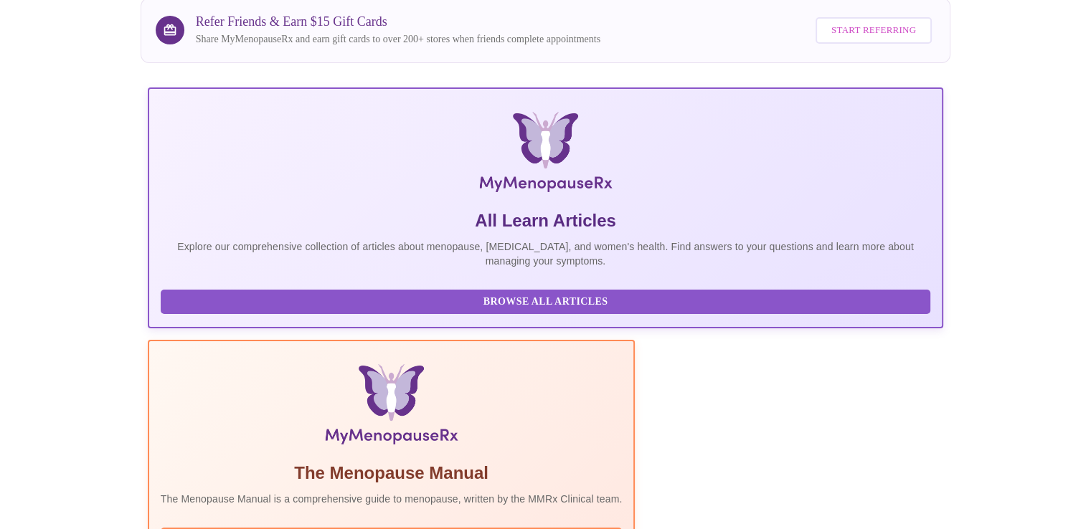
scroll to position [110, 0]
